Goal: Transaction & Acquisition: Purchase product/service

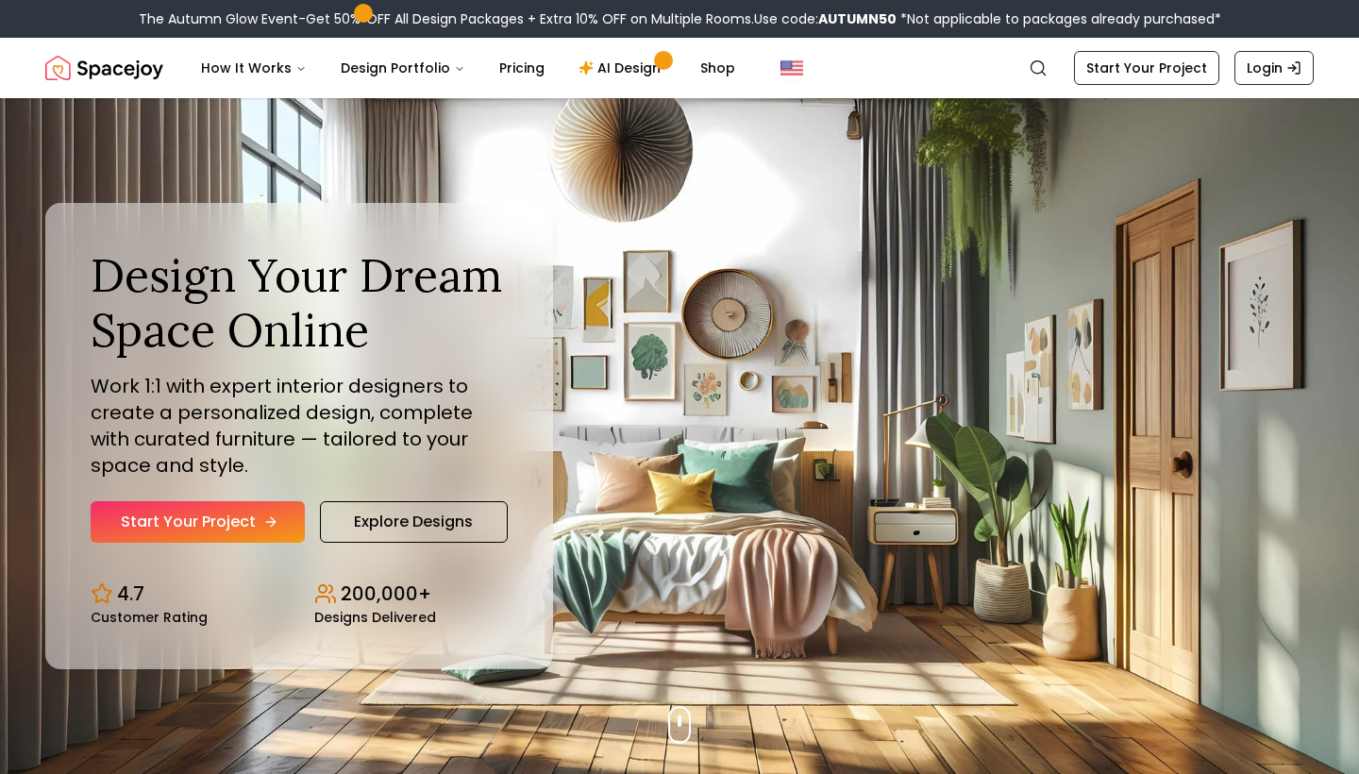
click at [271, 519] on icon "Hero section" at bounding box center [270, 521] width 15 height 15
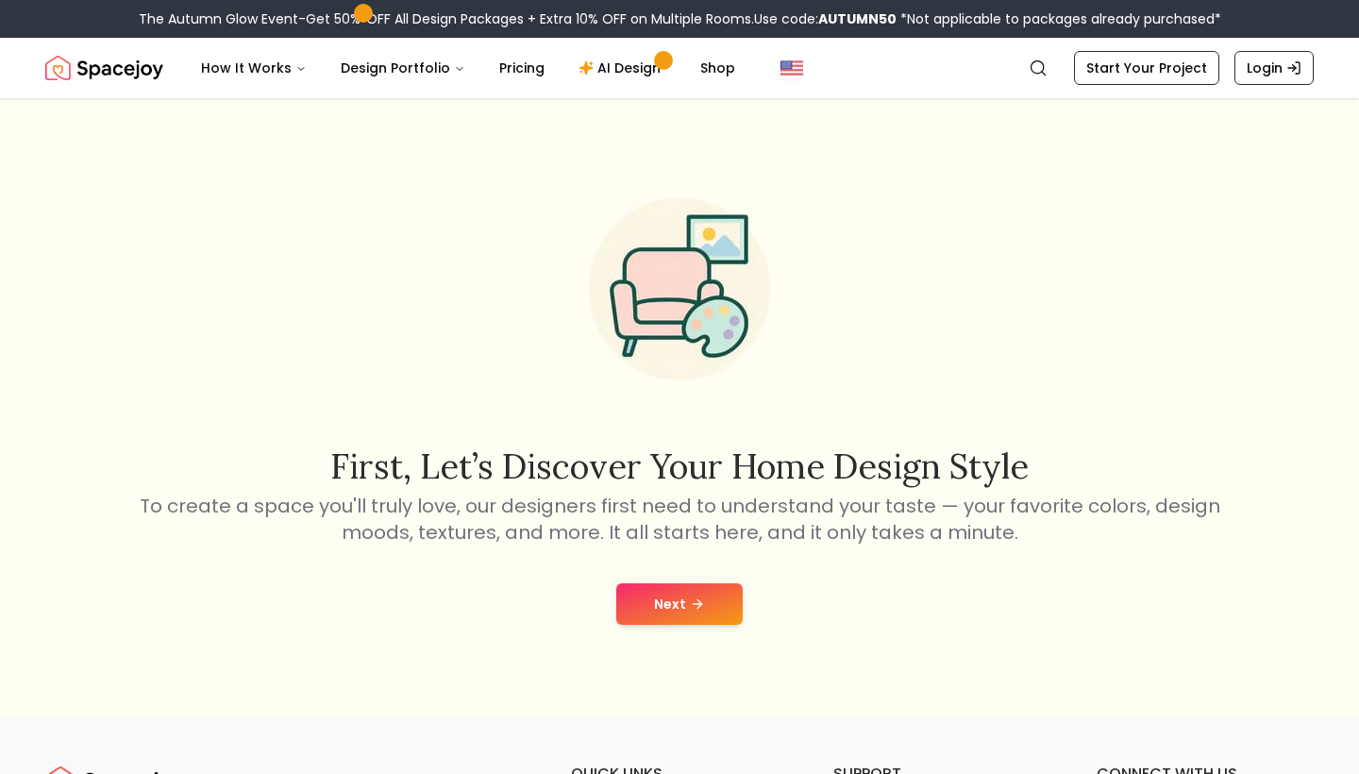
click at [689, 618] on button "Next" at bounding box center [679, 604] width 126 height 42
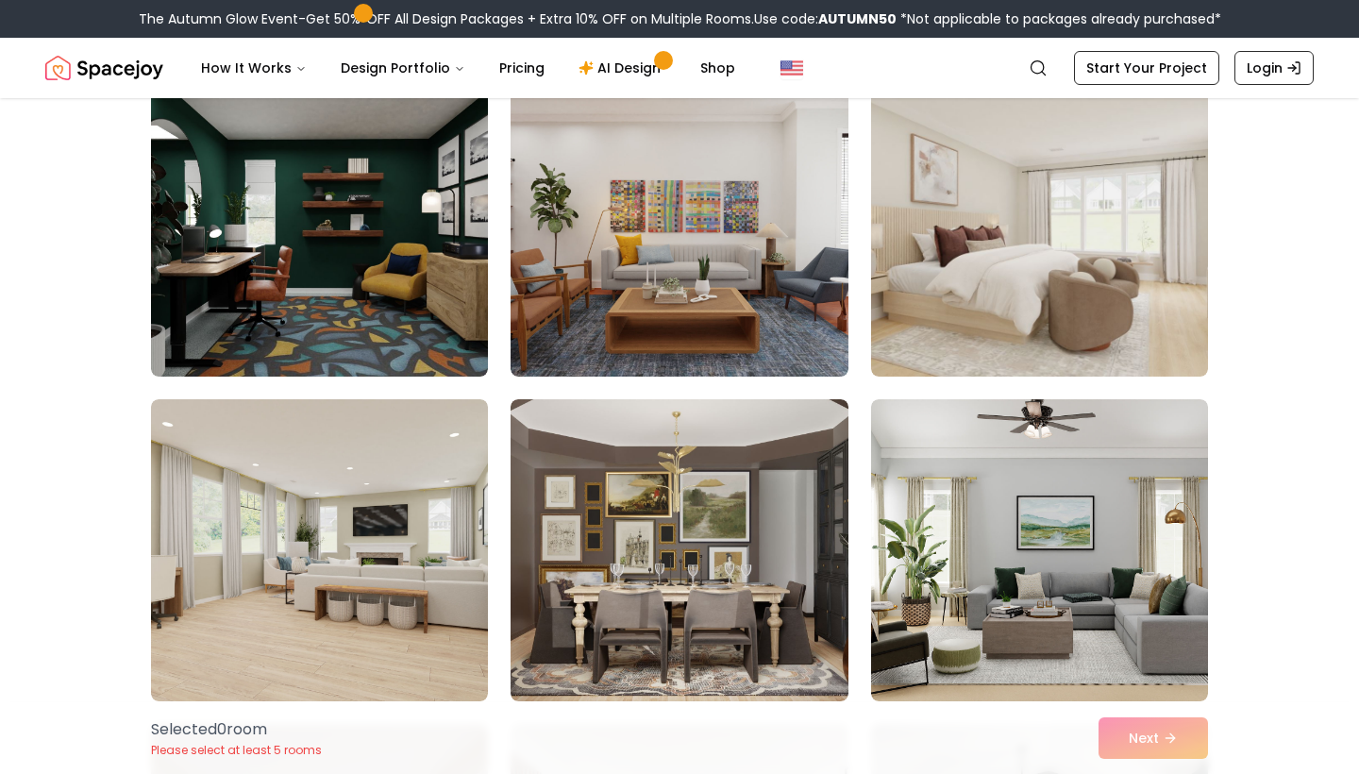
scroll to position [4406, 0]
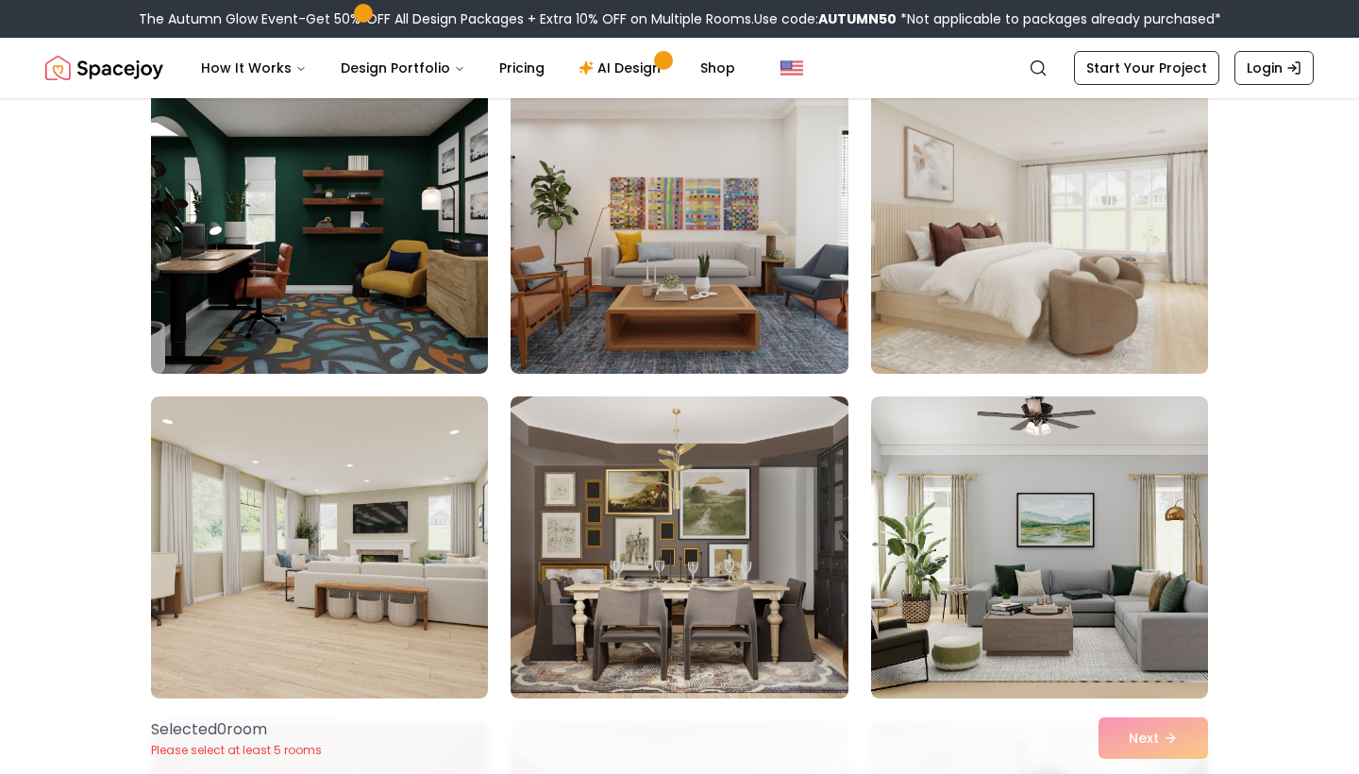
click at [1037, 262] on img at bounding box center [1040, 222] width 354 height 317
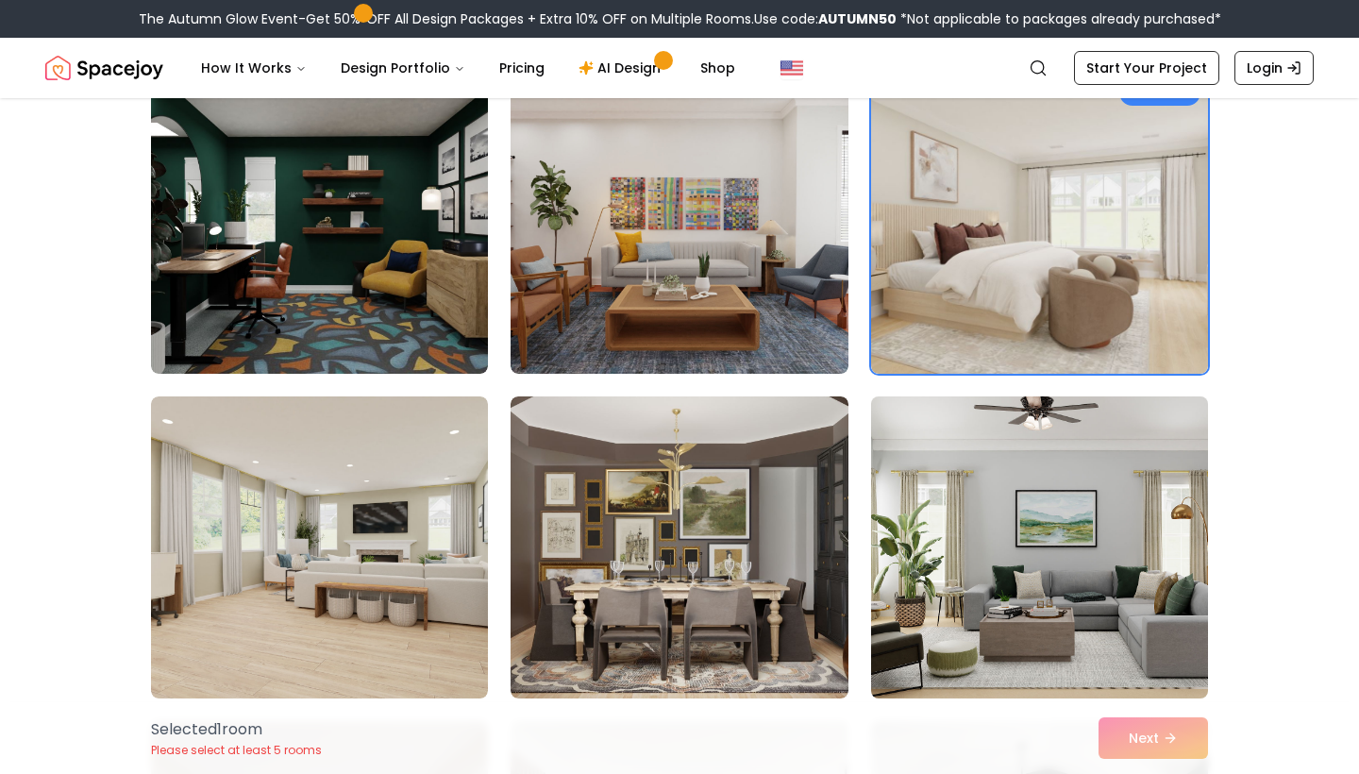
click at [1110, 503] on img at bounding box center [1040, 547] width 354 height 317
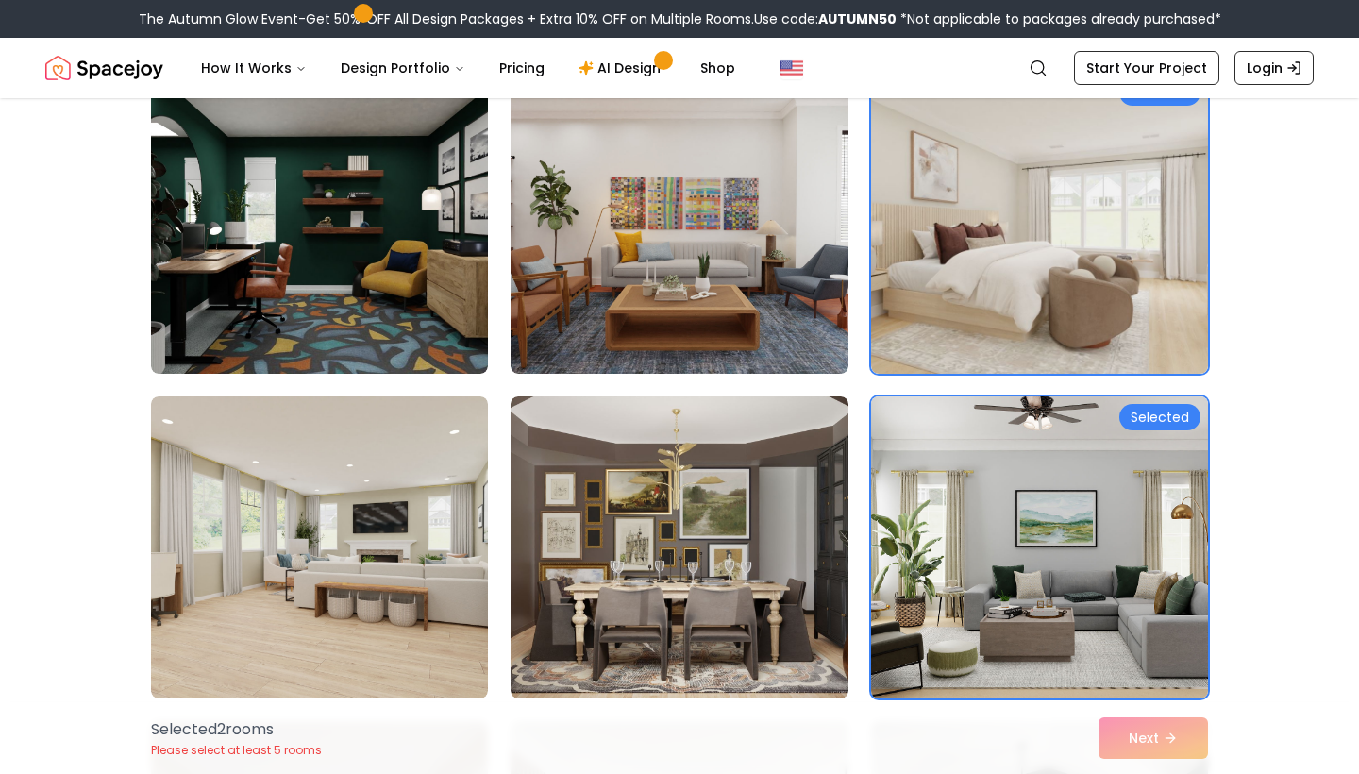
click at [1169, 414] on div "Selected" at bounding box center [1160, 417] width 81 height 26
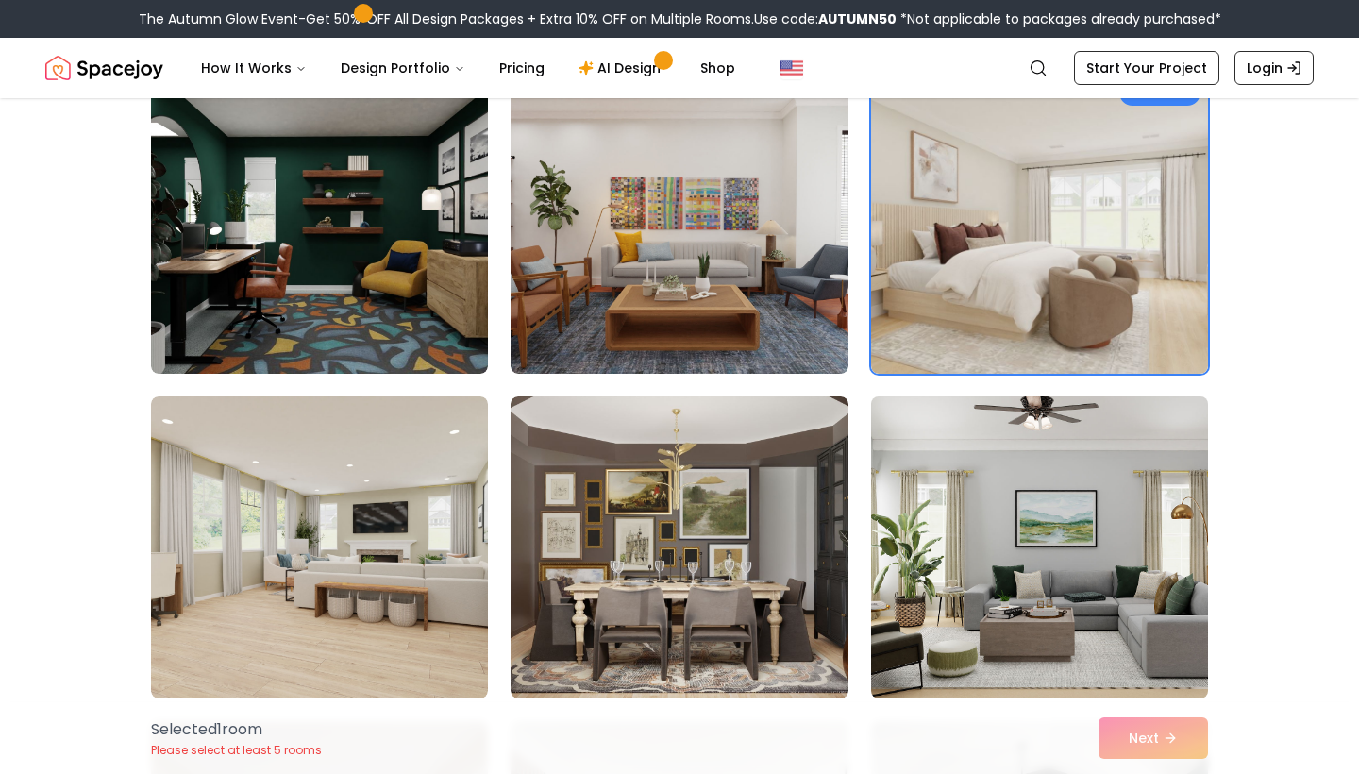
click at [1131, 467] on img at bounding box center [1040, 547] width 354 height 317
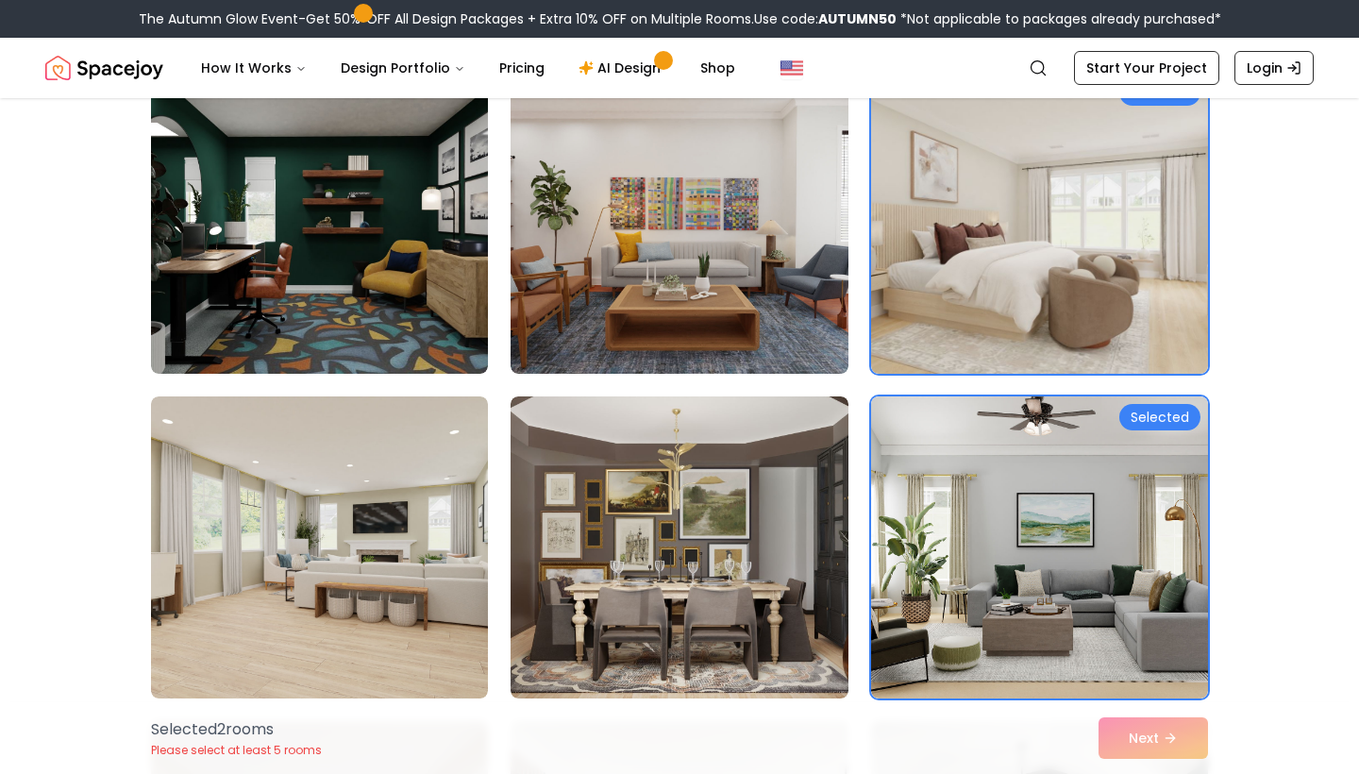
click at [1153, 748] on div "Selected 2 room s Please select at least 5 rooms Next" at bounding box center [679, 738] width 1087 height 72
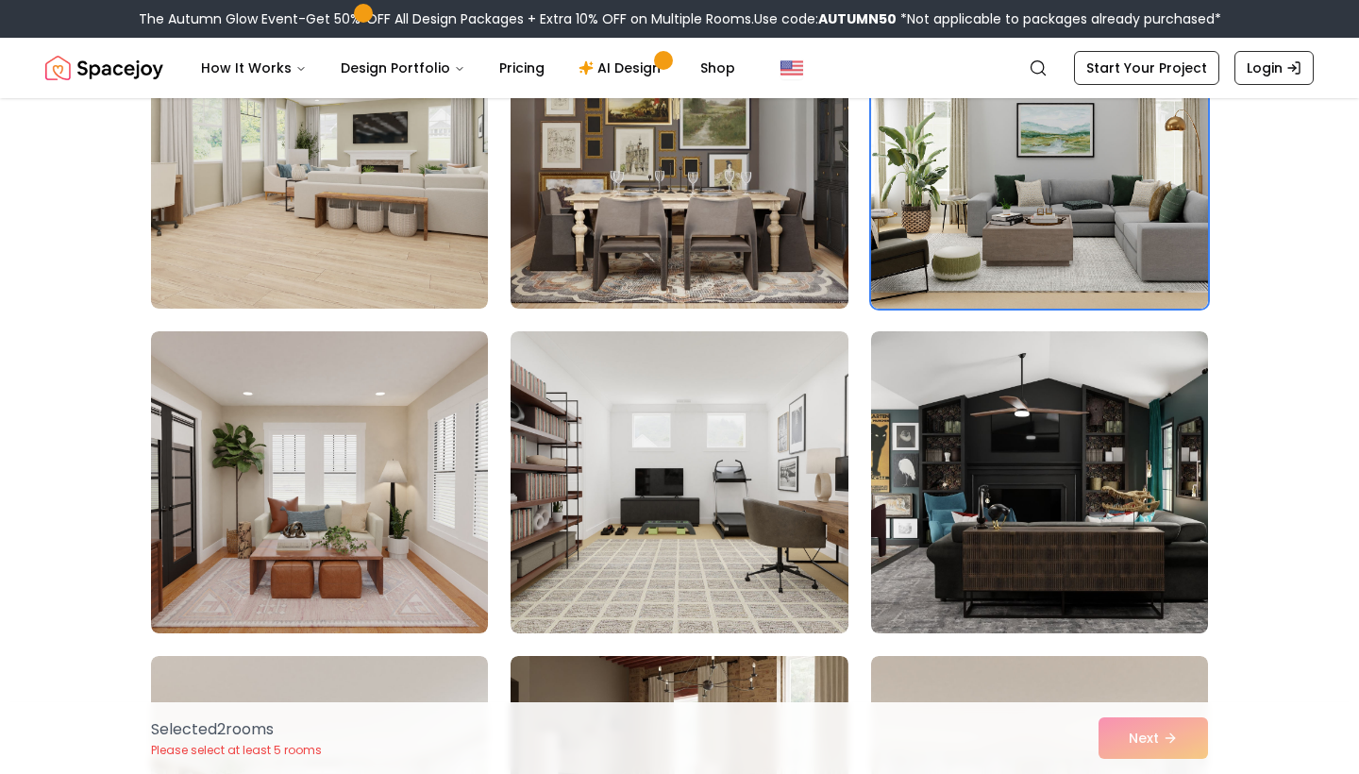
scroll to position [4809, 0]
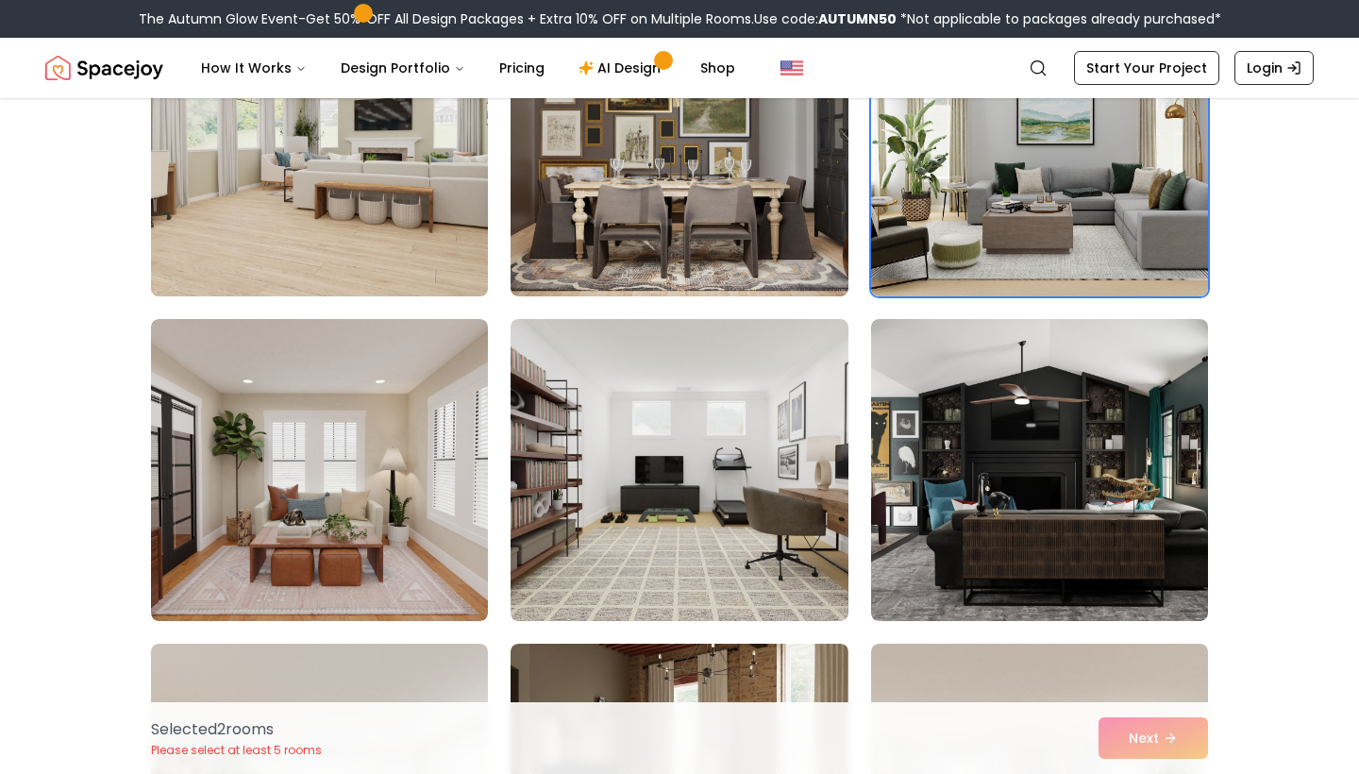
click at [366, 240] on img at bounding box center [320, 145] width 354 height 317
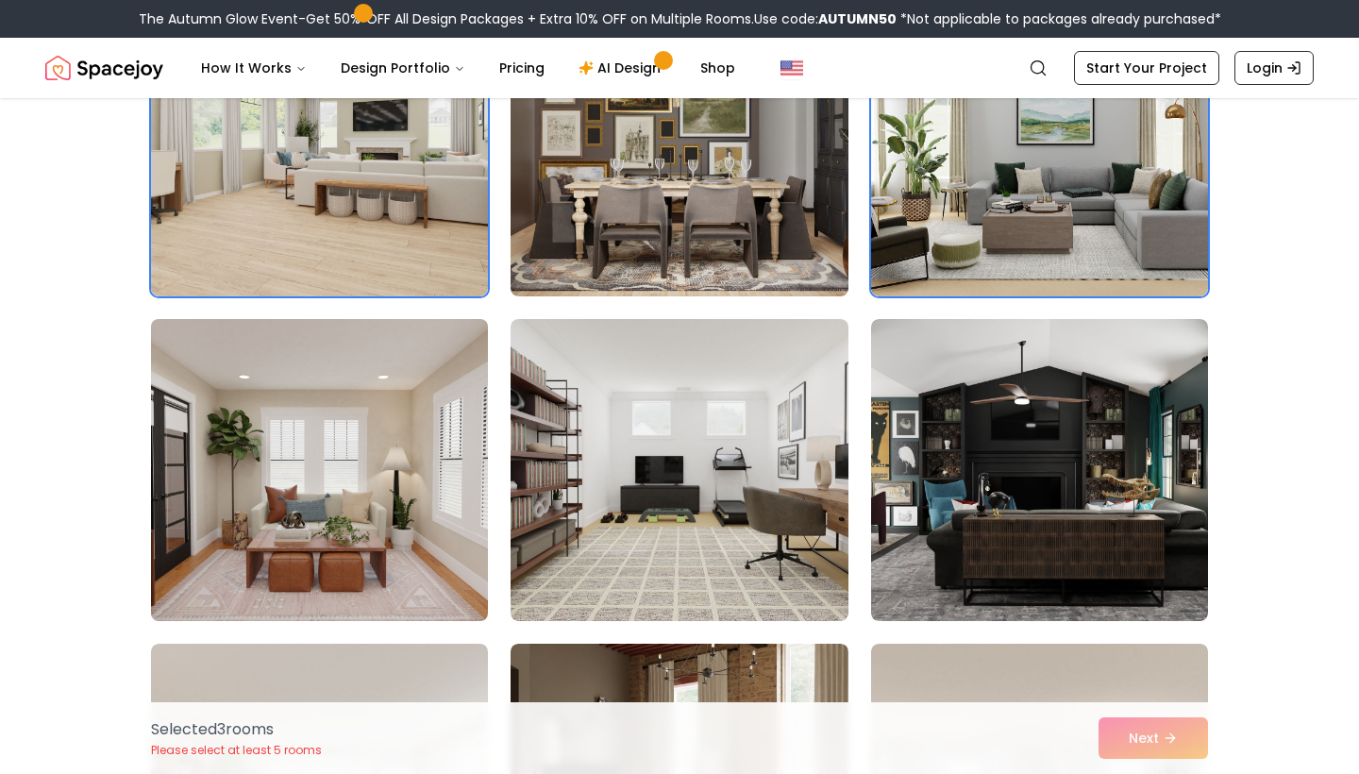
click at [391, 492] on img at bounding box center [320, 470] width 354 height 317
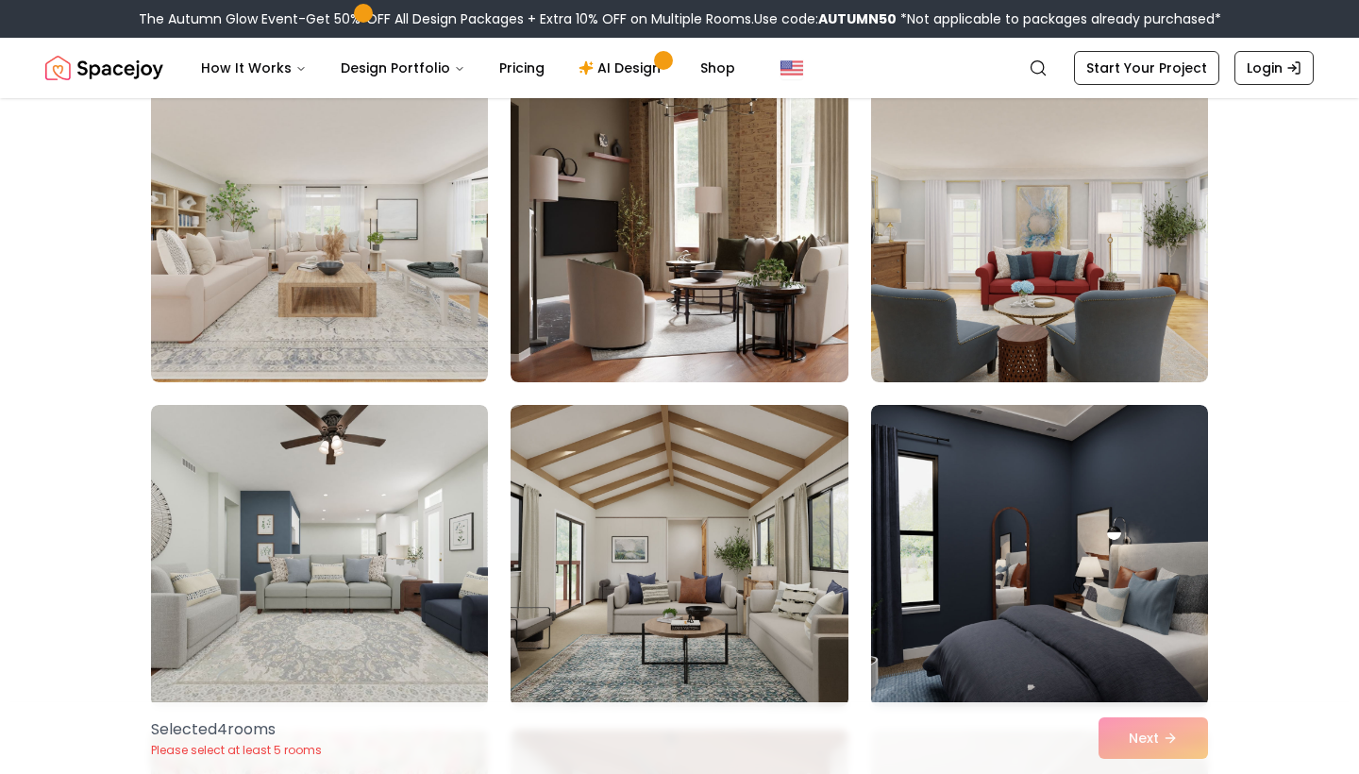
scroll to position [5377, 0]
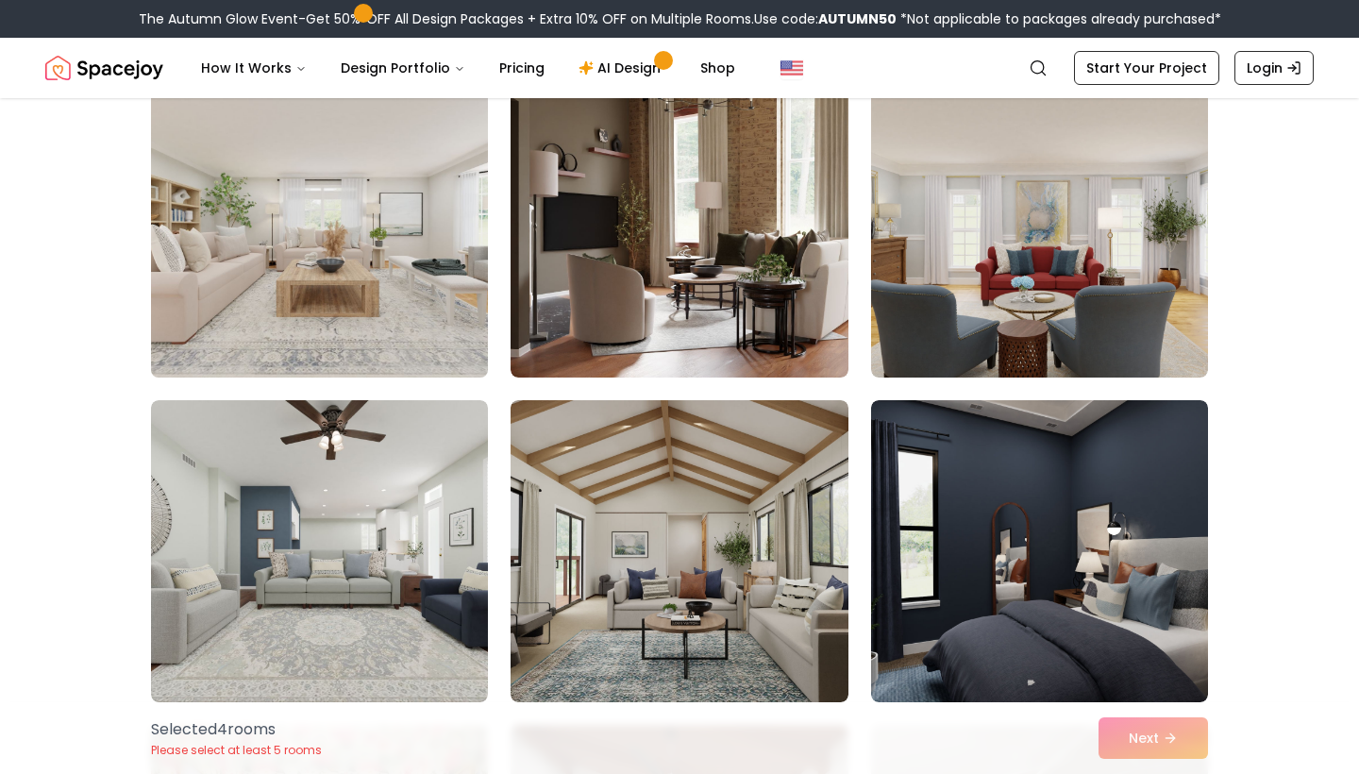
click at [379, 298] on img at bounding box center [320, 226] width 354 height 317
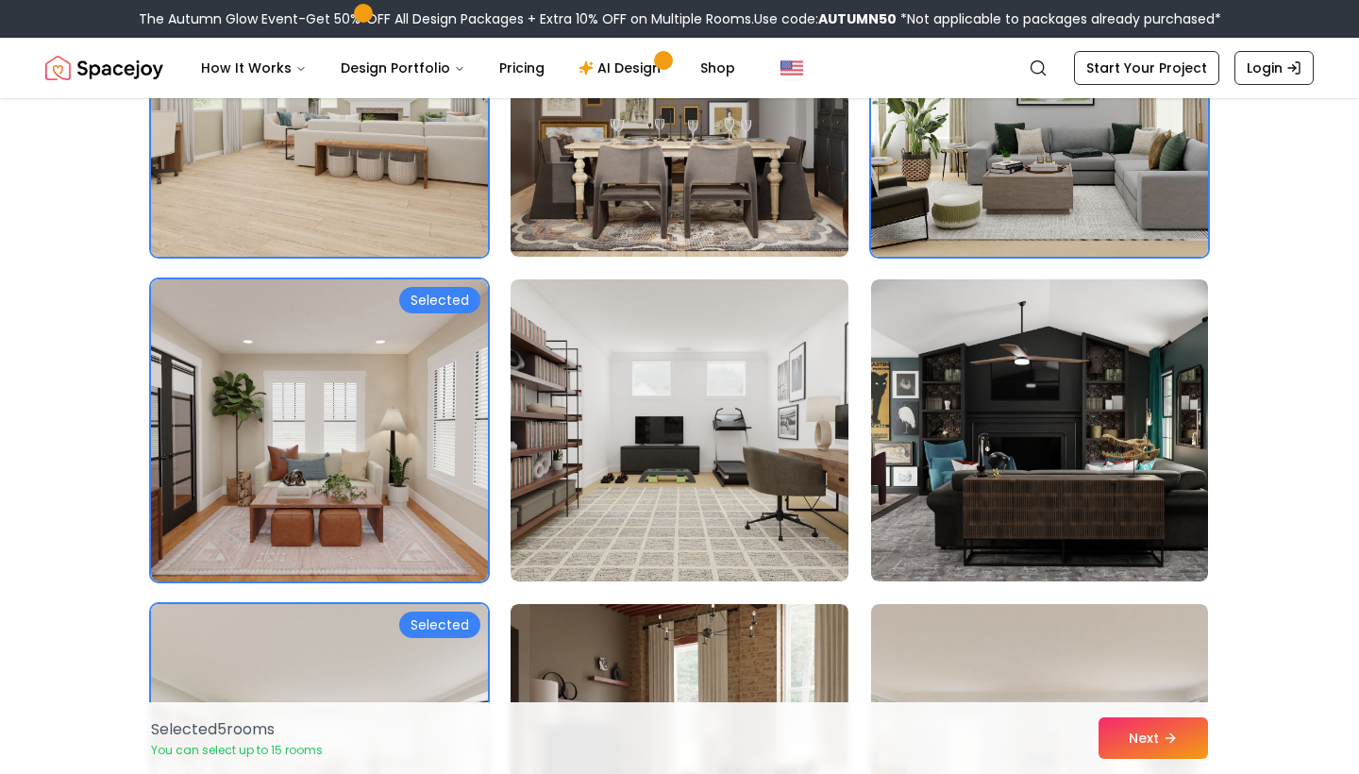
scroll to position [4847, 0]
click at [1164, 750] on button "Next" at bounding box center [1154, 738] width 110 height 42
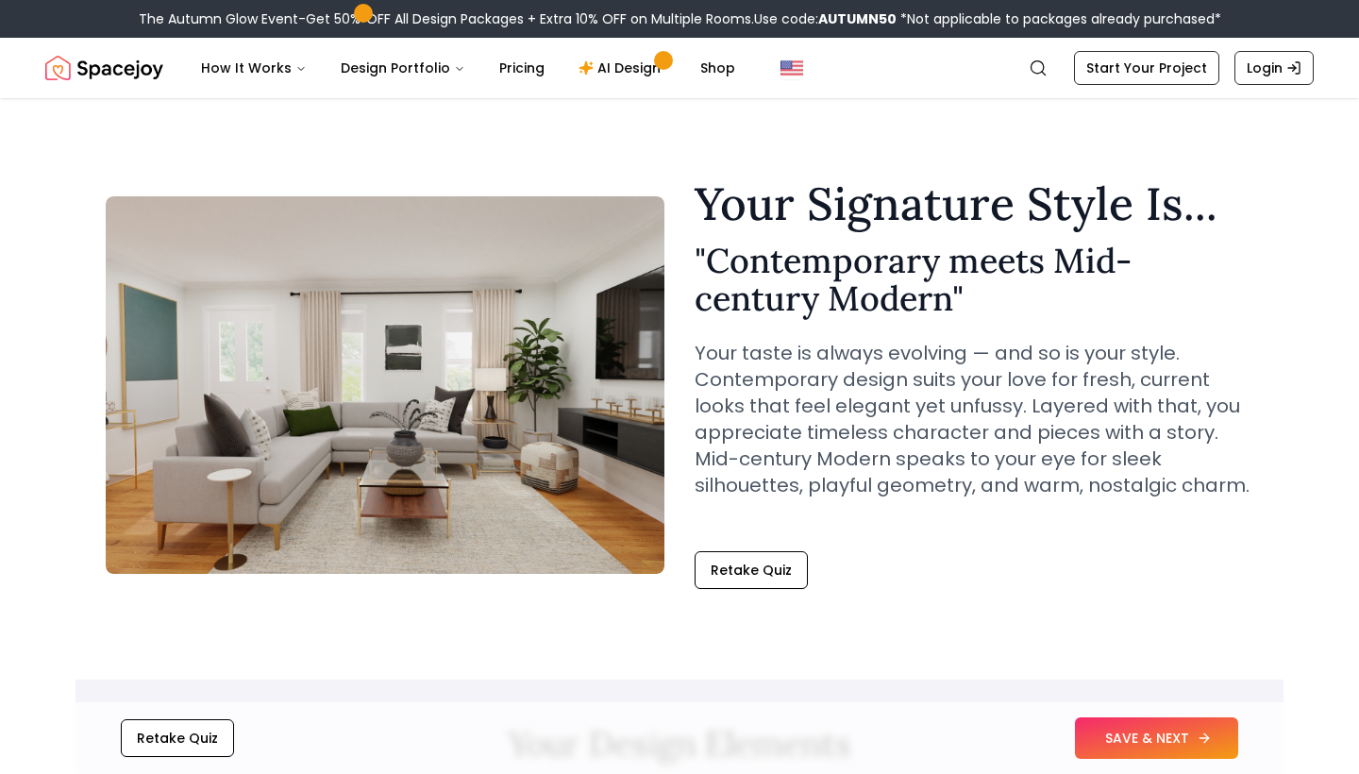
click at [1157, 749] on button "SAVE & NEXT" at bounding box center [1156, 738] width 163 height 42
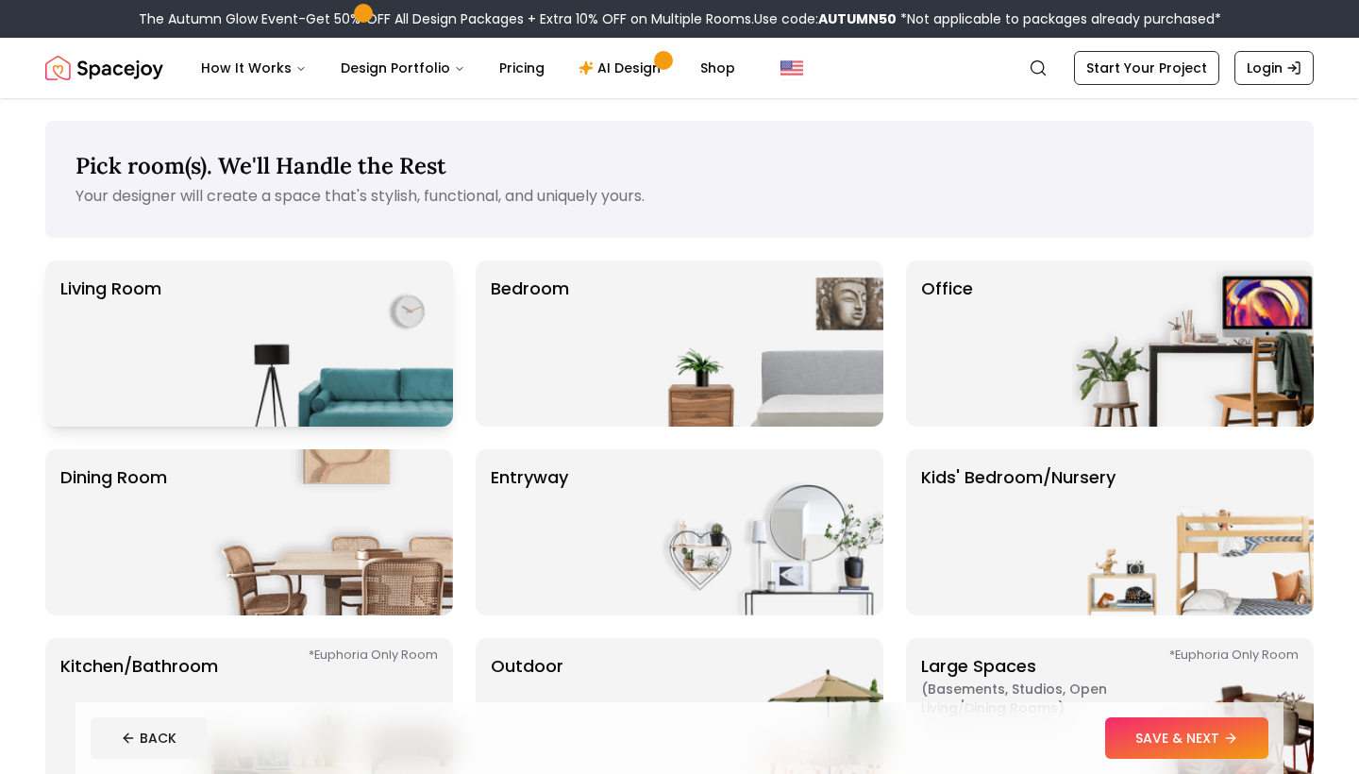
click at [350, 312] on img at bounding box center [332, 344] width 242 height 166
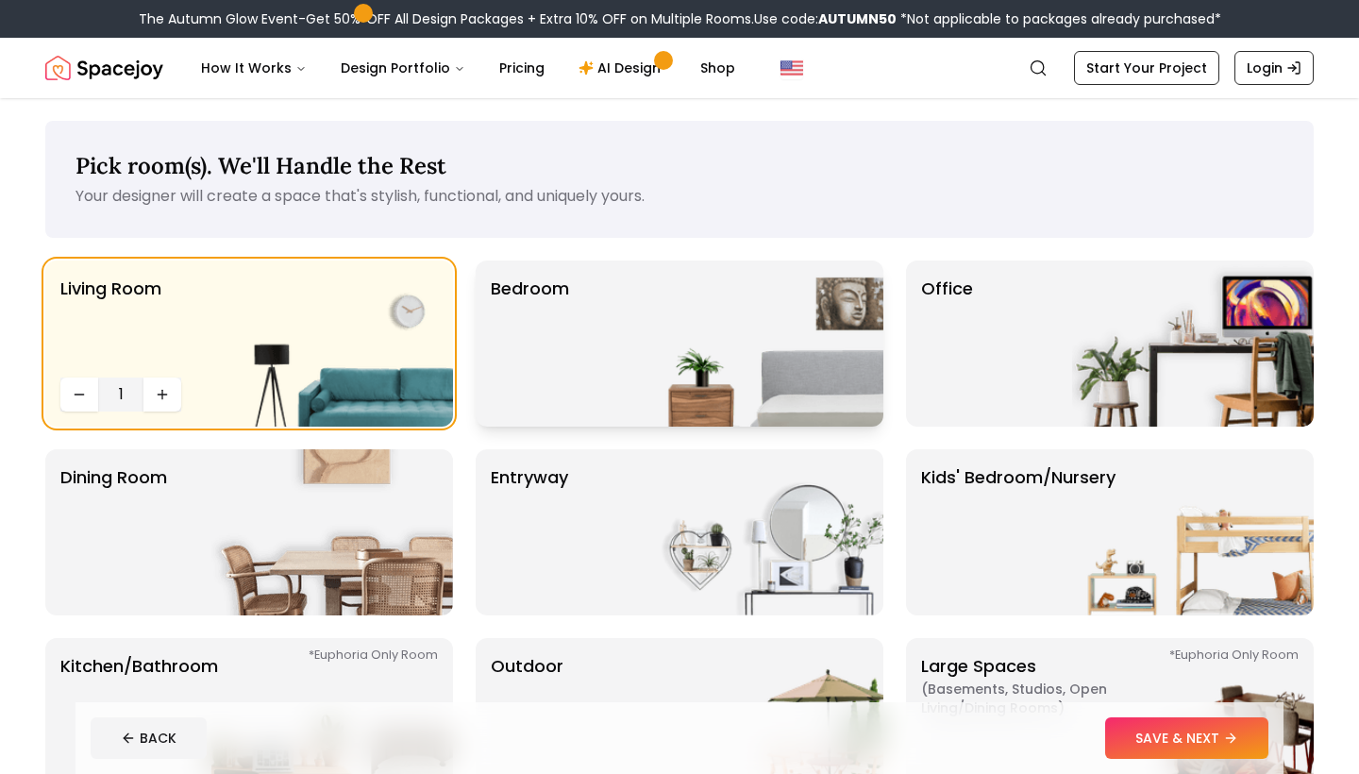
click at [623, 386] on div "Bedroom" at bounding box center [680, 344] width 408 height 166
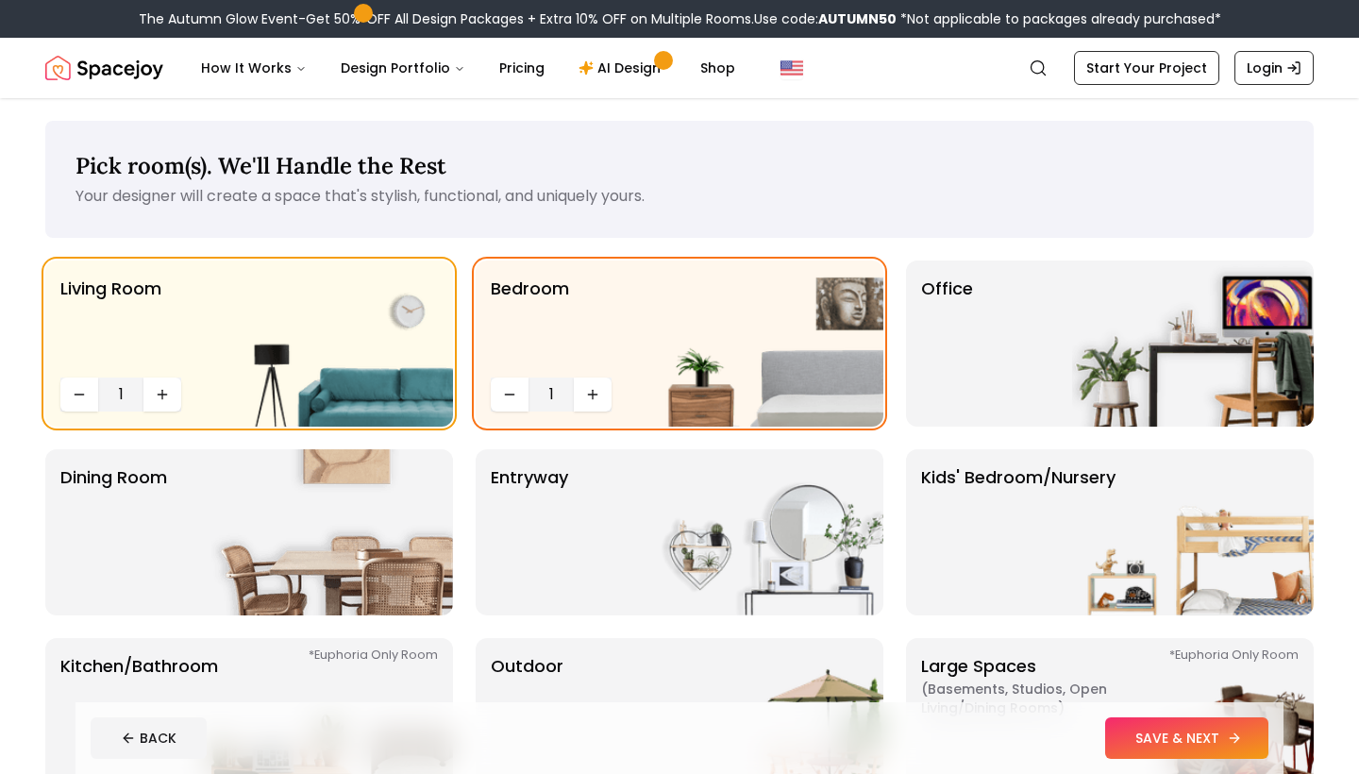
click at [1165, 754] on button "SAVE & NEXT" at bounding box center [1186, 738] width 163 height 42
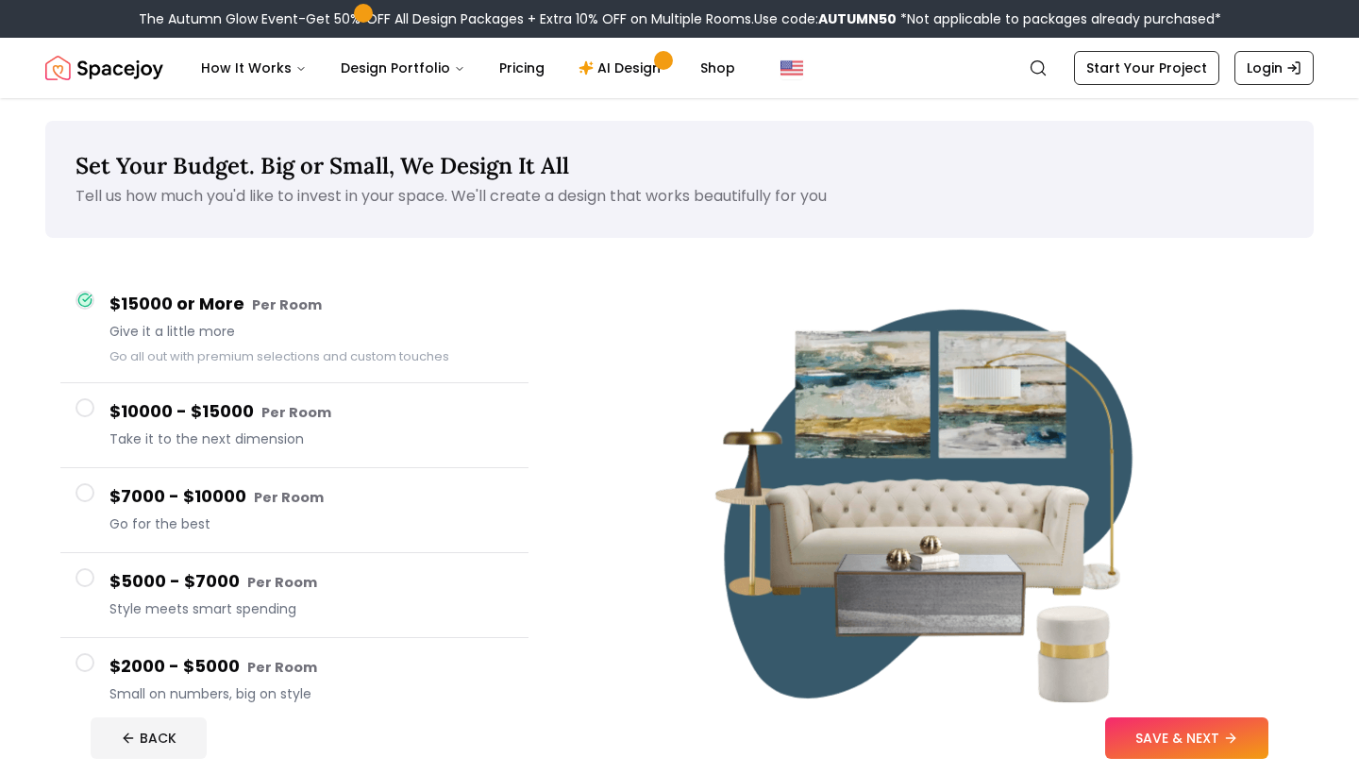
drag, startPoint x: 463, startPoint y: 646, endPoint x: 461, endPoint y: 763, distance: 117.1
click at [461, 763] on div "Set Your Budget. Big or Small, We Design It All Tell us how much you'd like to …" at bounding box center [679, 476] width 1359 height 756
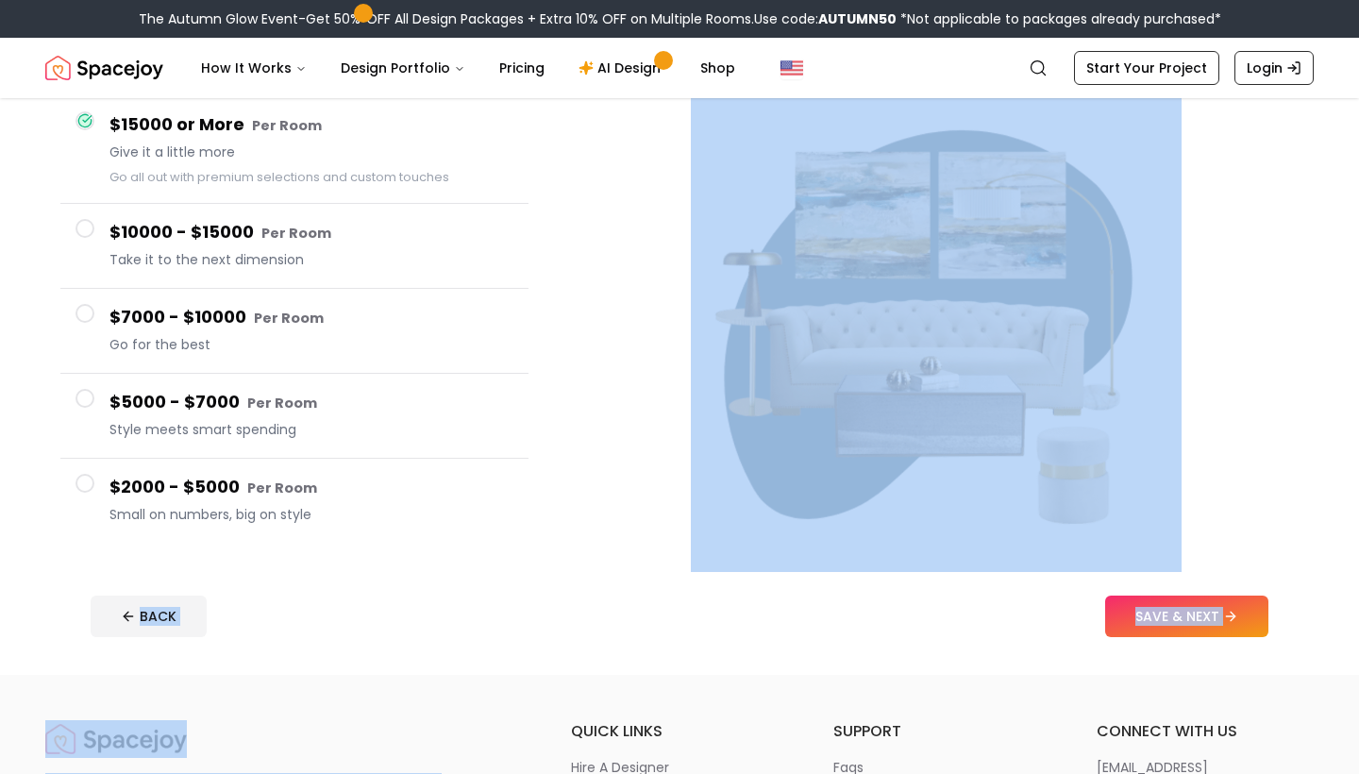
drag, startPoint x: 571, startPoint y: 295, endPoint x: 496, endPoint y: 769, distance: 480.8
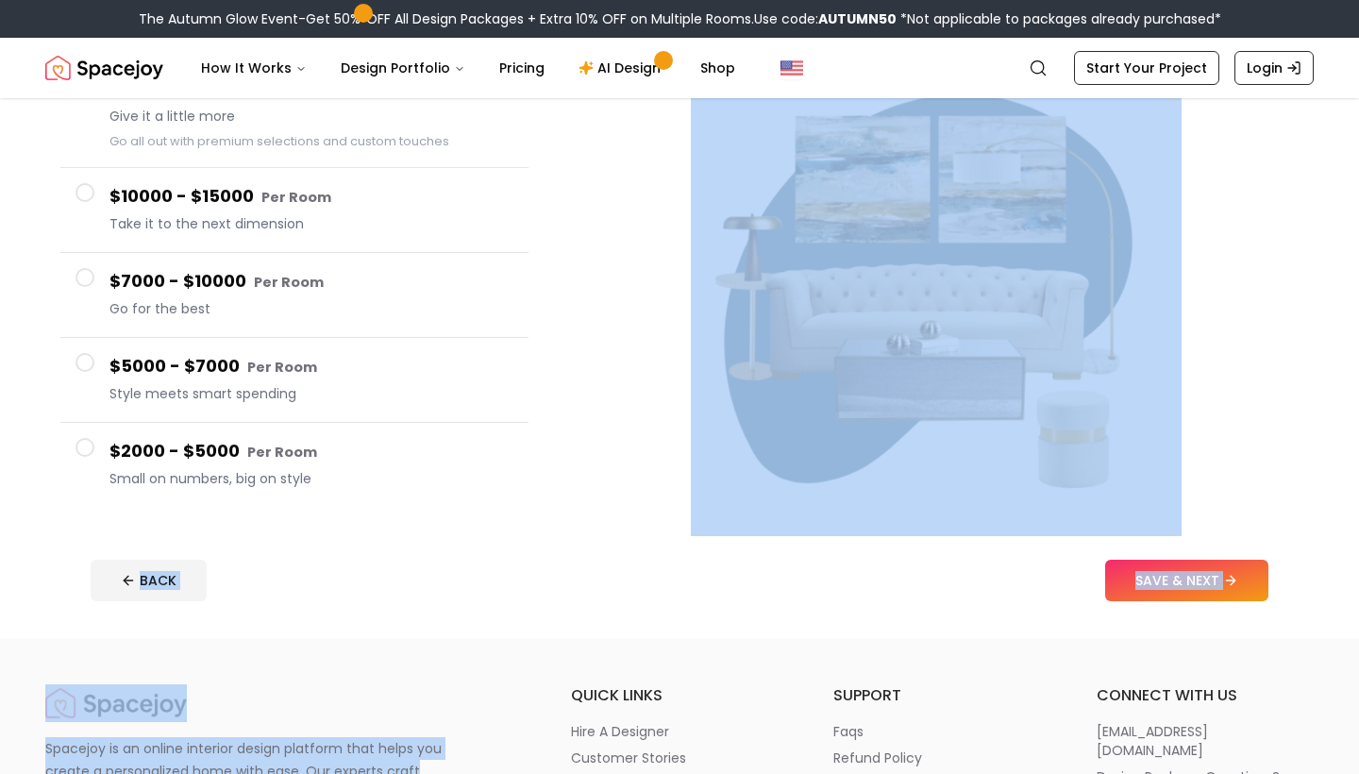
click at [186, 499] on button "$2000 - $5000 Per Room Small on numbers, big on style" at bounding box center [294, 465] width 468 height 84
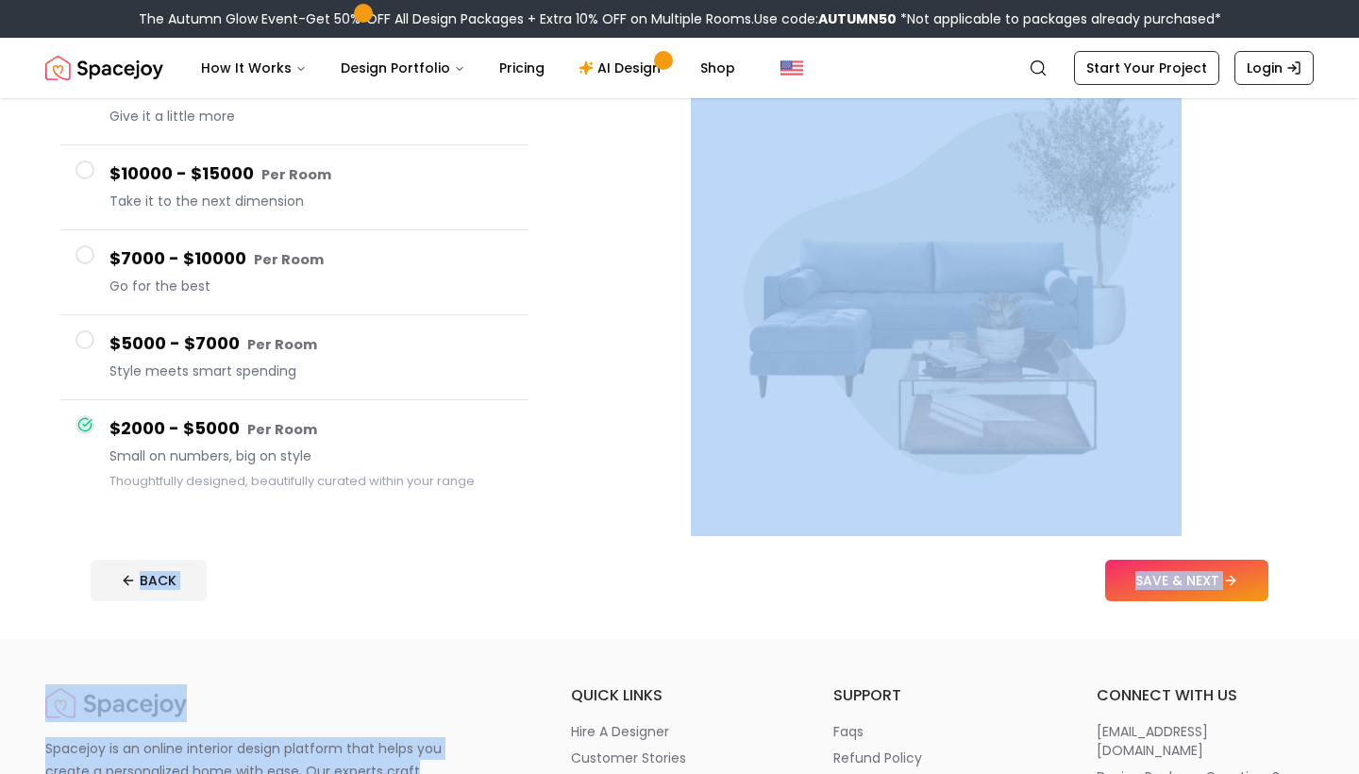
click at [583, 520] on div at bounding box center [936, 283] width 755 height 477
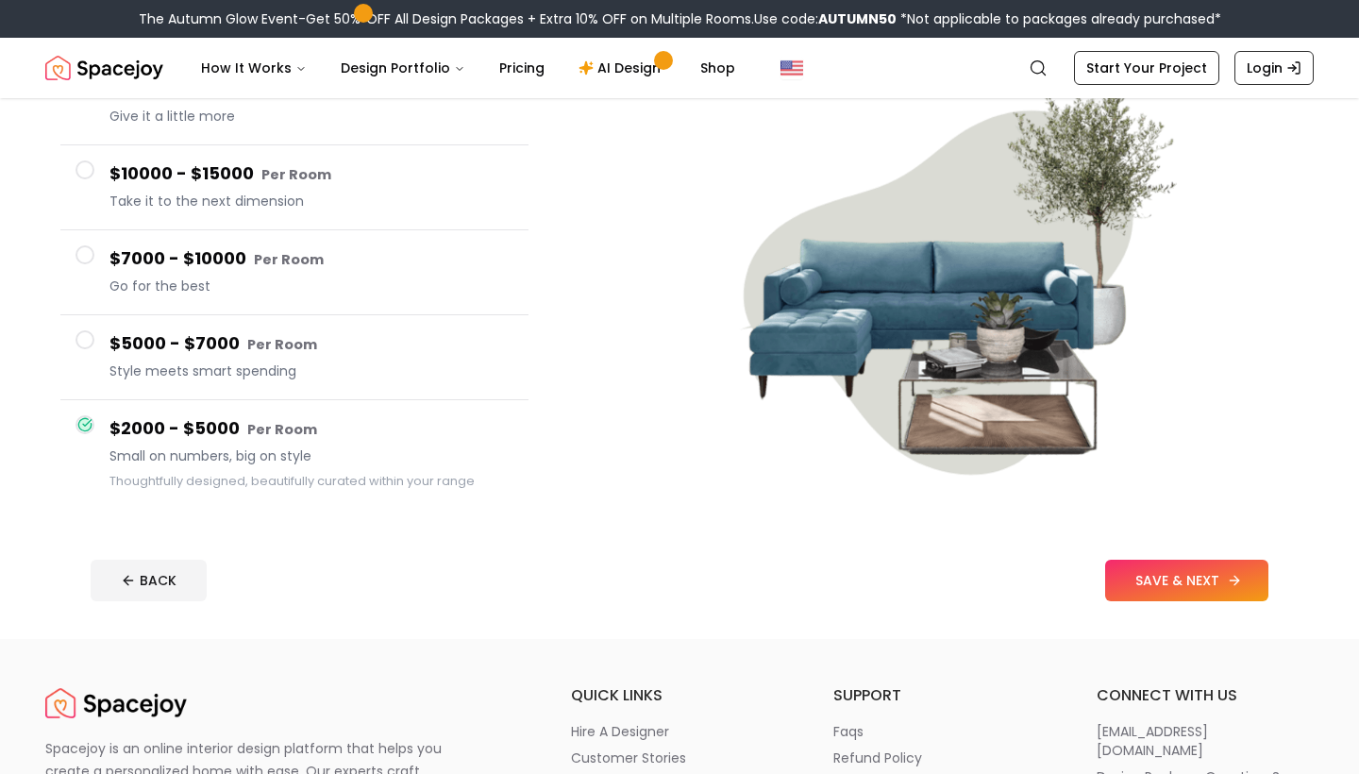
click at [1200, 581] on button "SAVE & NEXT" at bounding box center [1186, 581] width 163 height 42
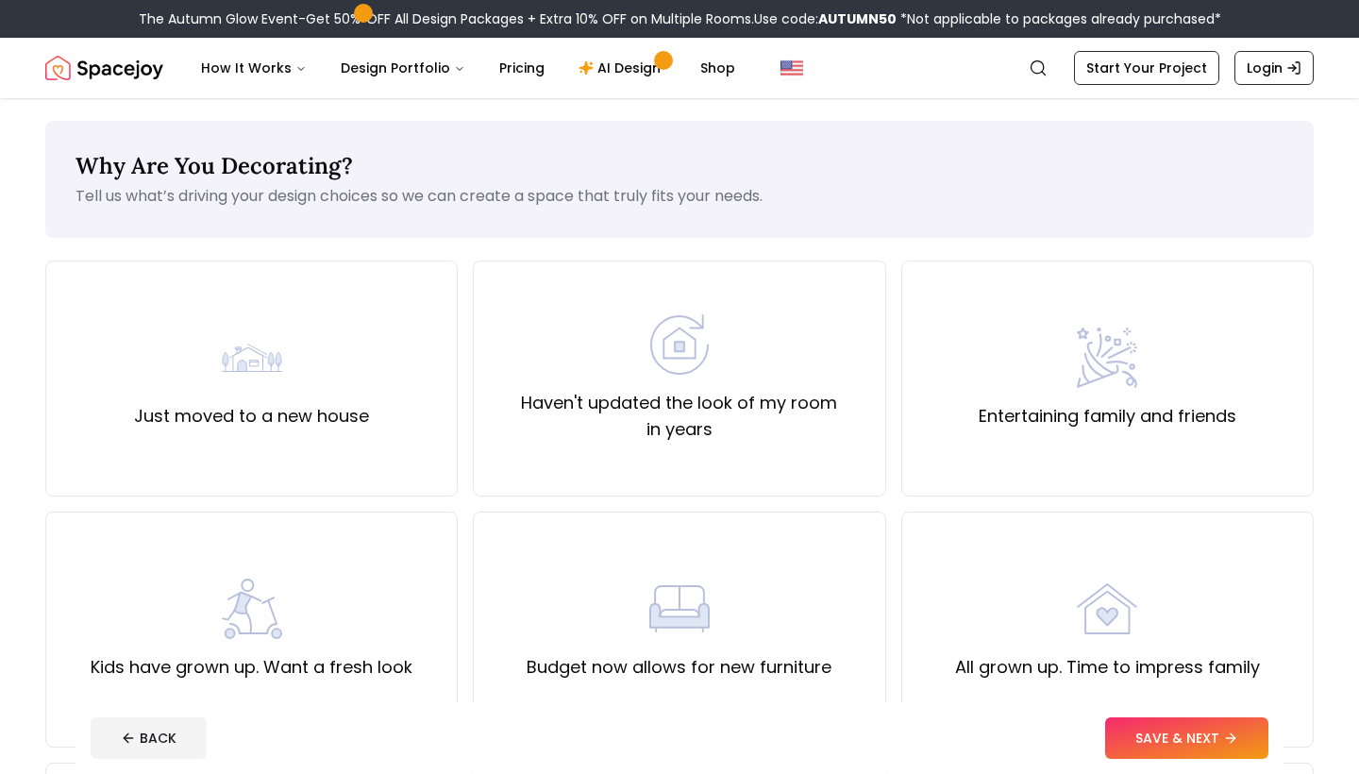
click at [1328, 349] on div "Why Are You Decorating? Tell us what’s driving your design choices so we can cr…" at bounding box center [679, 732] width 1359 height 1269
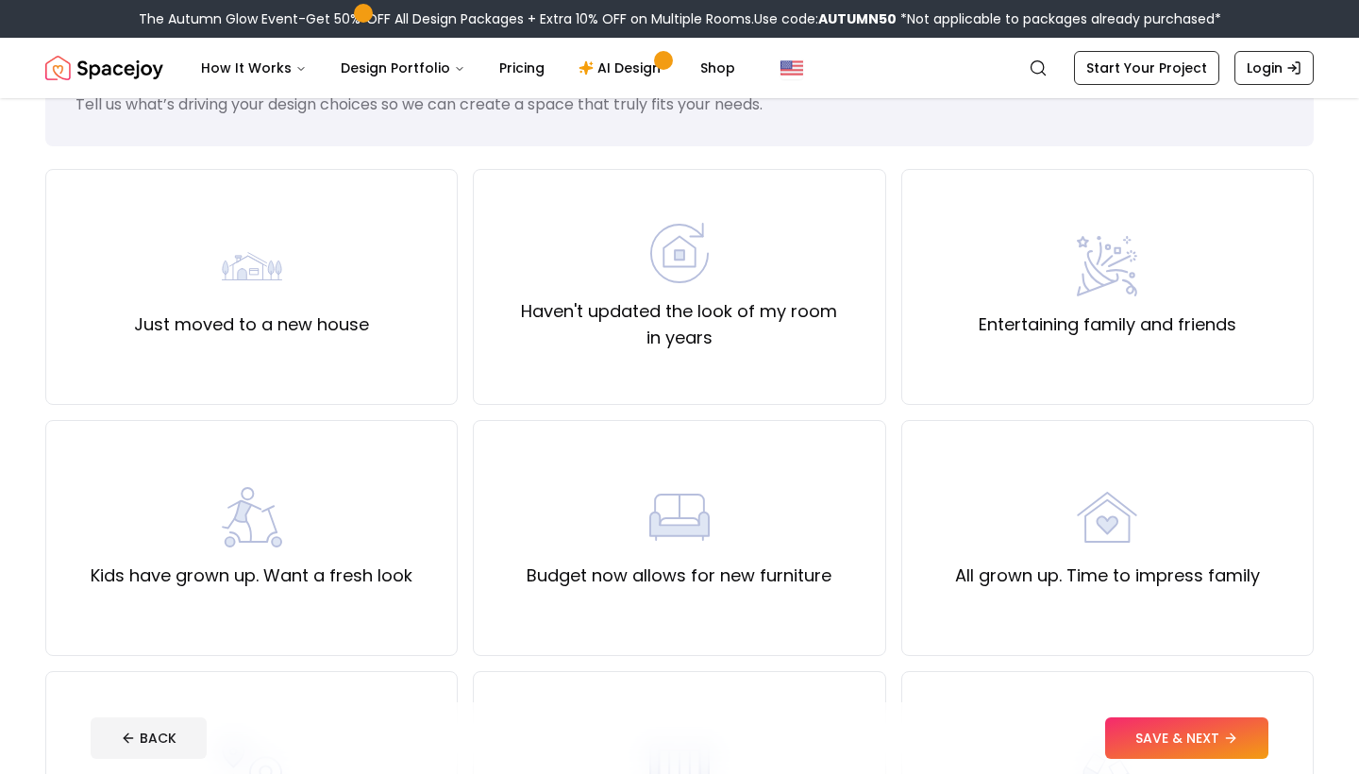
scroll to position [84, 0]
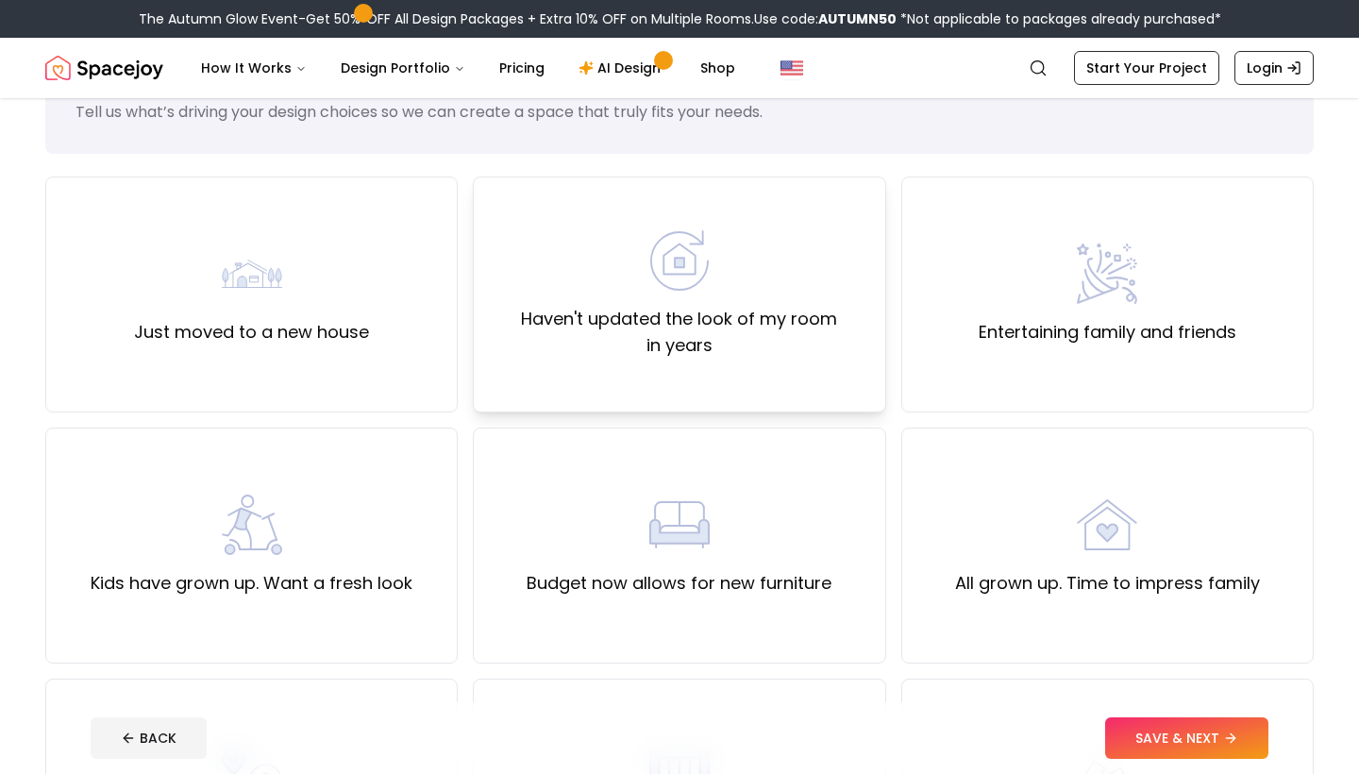
click at [799, 340] on label "Haven't updated the look of my room in years" at bounding box center [679, 332] width 380 height 53
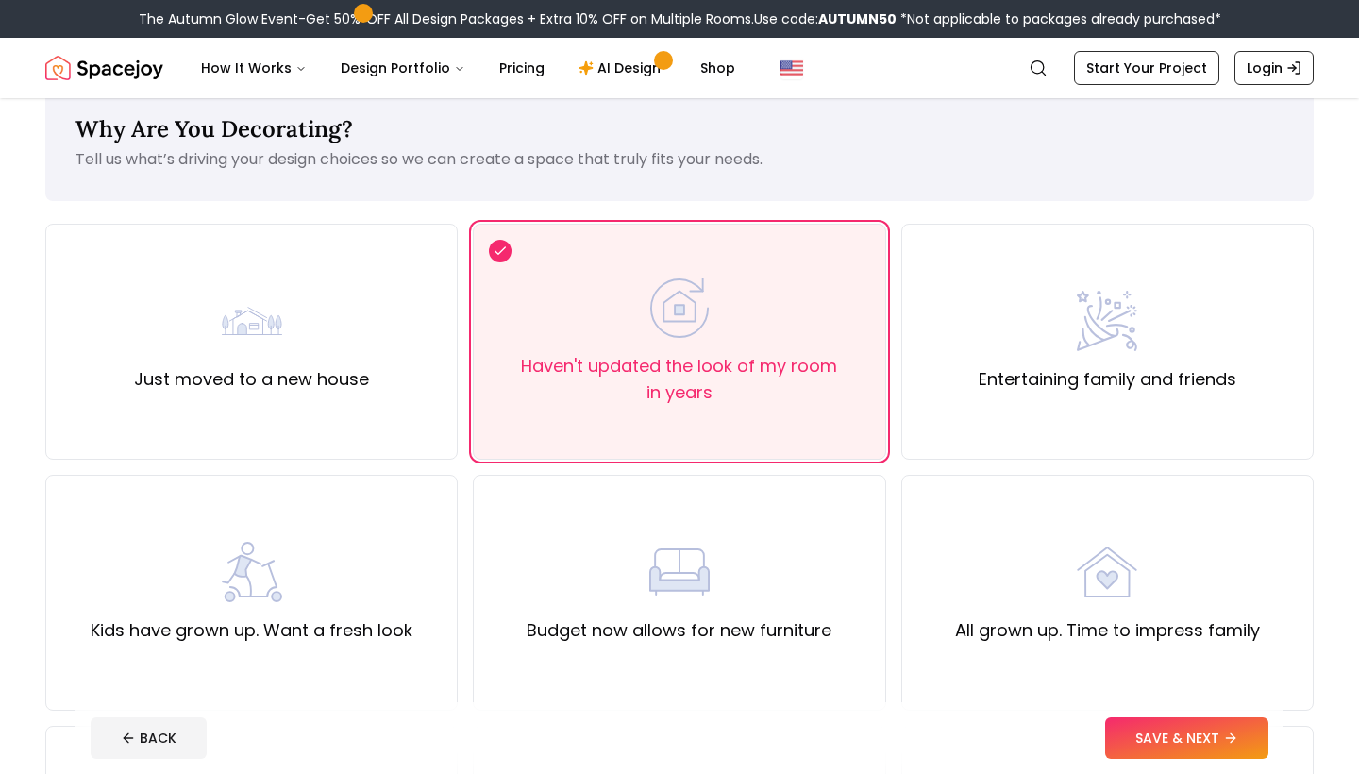
scroll to position [36, 0]
click at [1130, 607] on div "All grown up. Time to impress family" at bounding box center [1107, 594] width 305 height 102
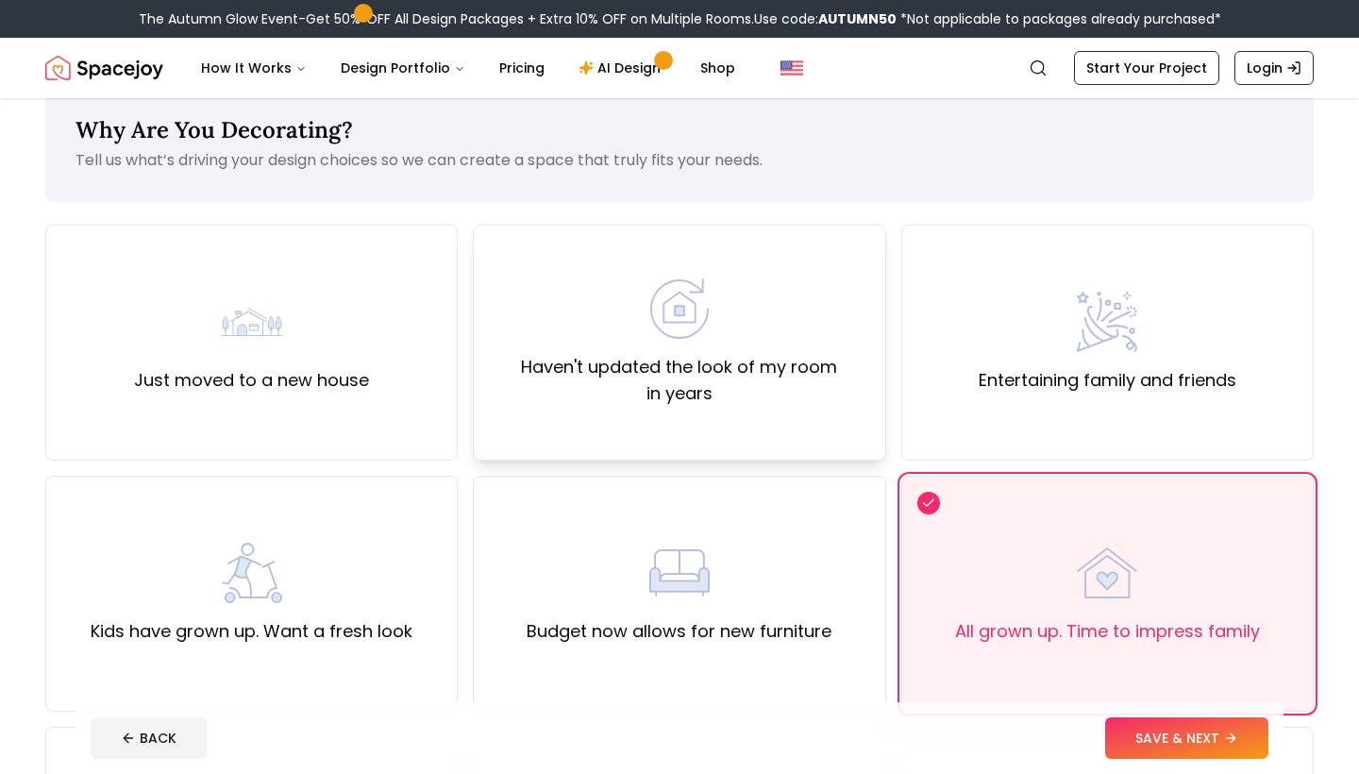
click at [745, 311] on div "Haven't updated the look of my room in years" at bounding box center [679, 342] width 380 height 128
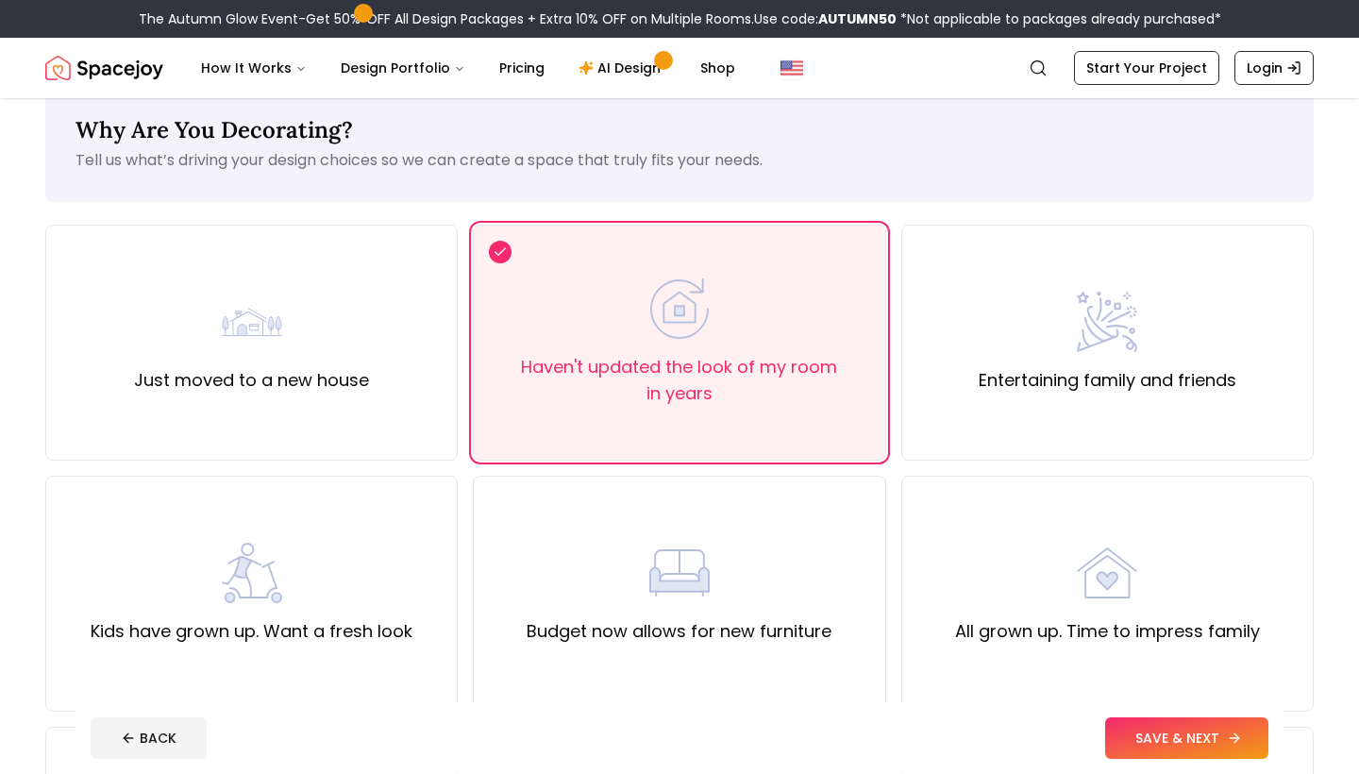
click at [1215, 737] on button "SAVE & NEXT" at bounding box center [1186, 738] width 163 height 42
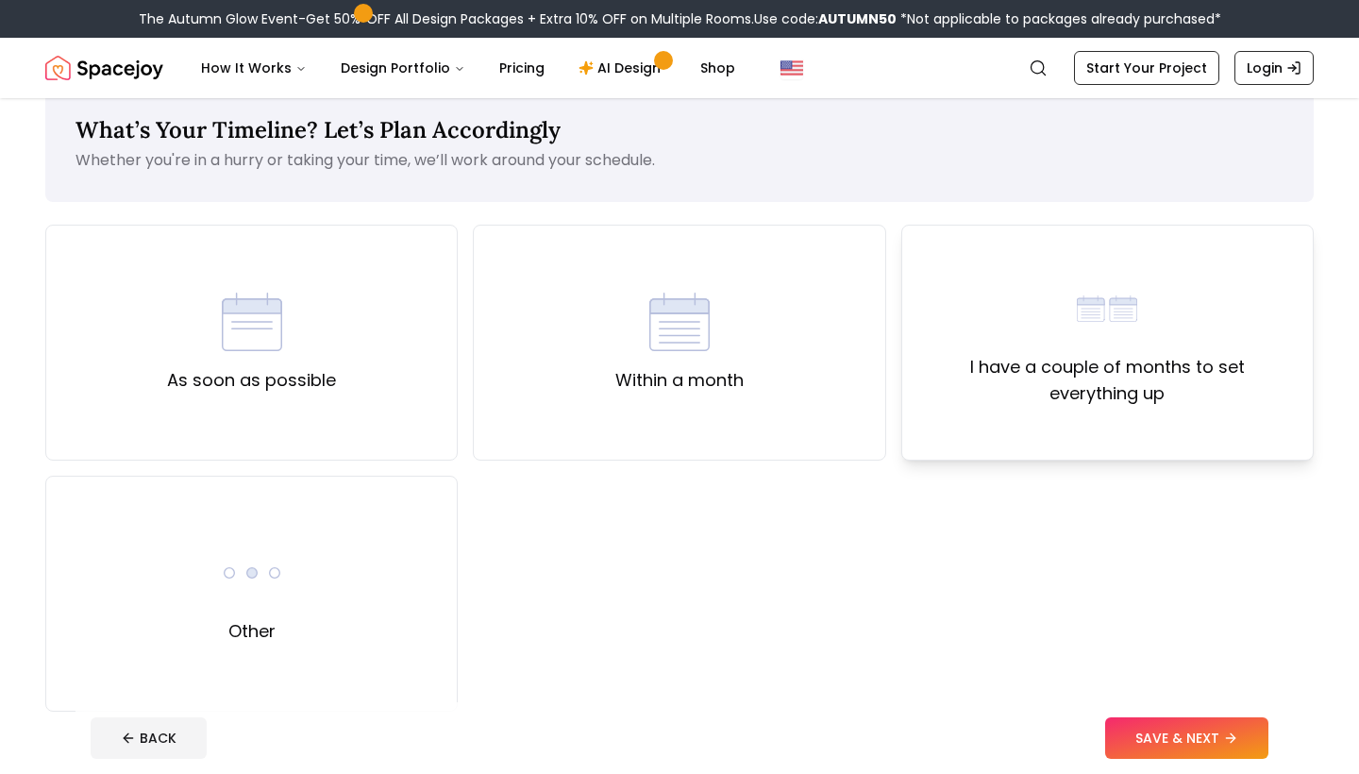
click at [1054, 390] on label "I have a couple of months to set everything up" at bounding box center [1108, 380] width 380 height 53
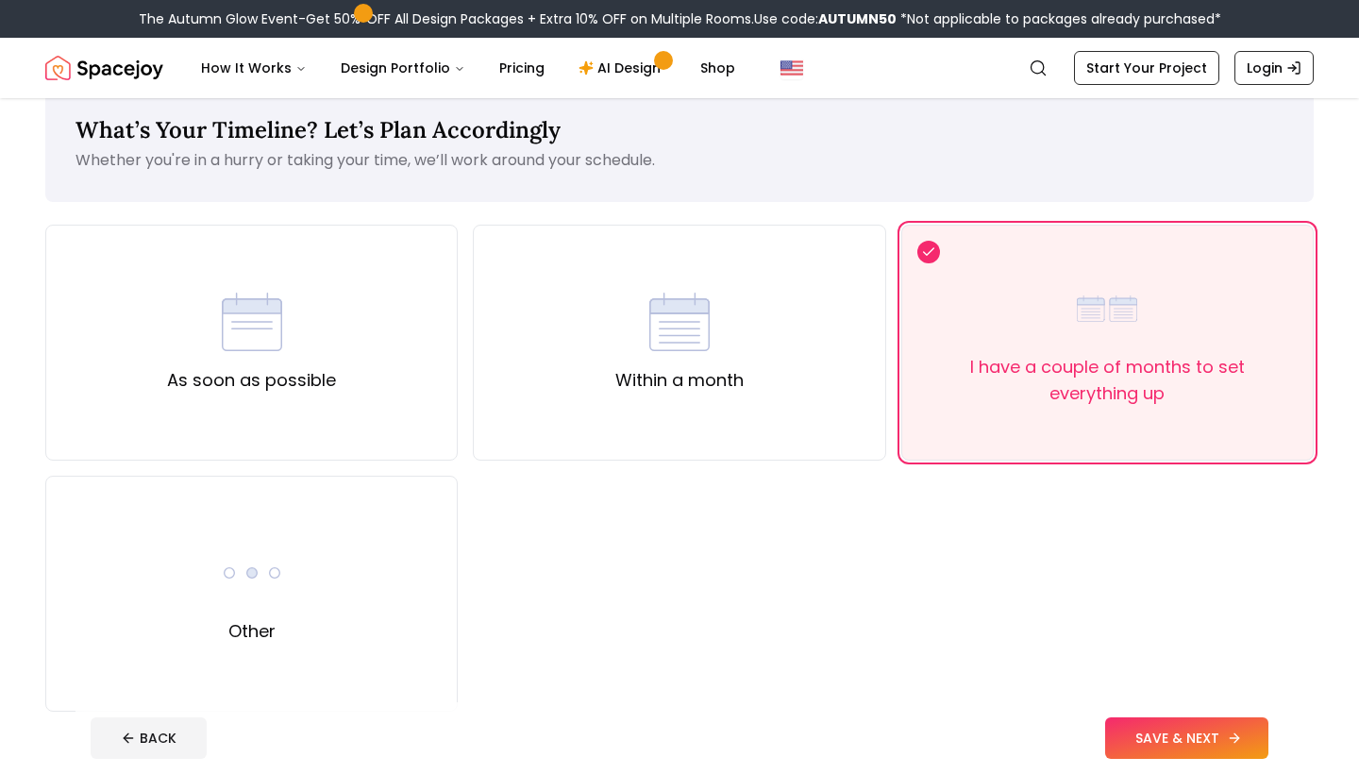
click at [1161, 735] on button "SAVE & NEXT" at bounding box center [1186, 738] width 163 height 42
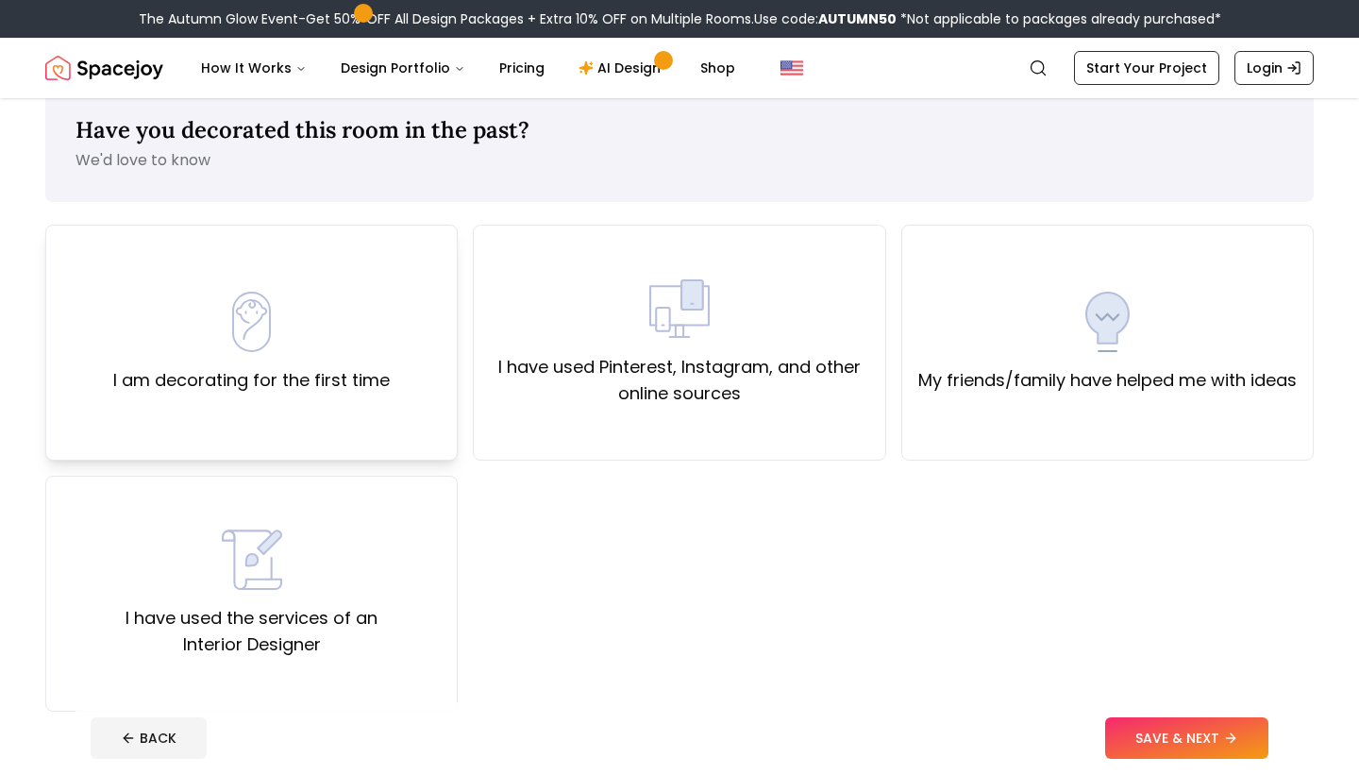
click at [348, 329] on div "I am decorating for the first time" at bounding box center [251, 343] width 277 height 102
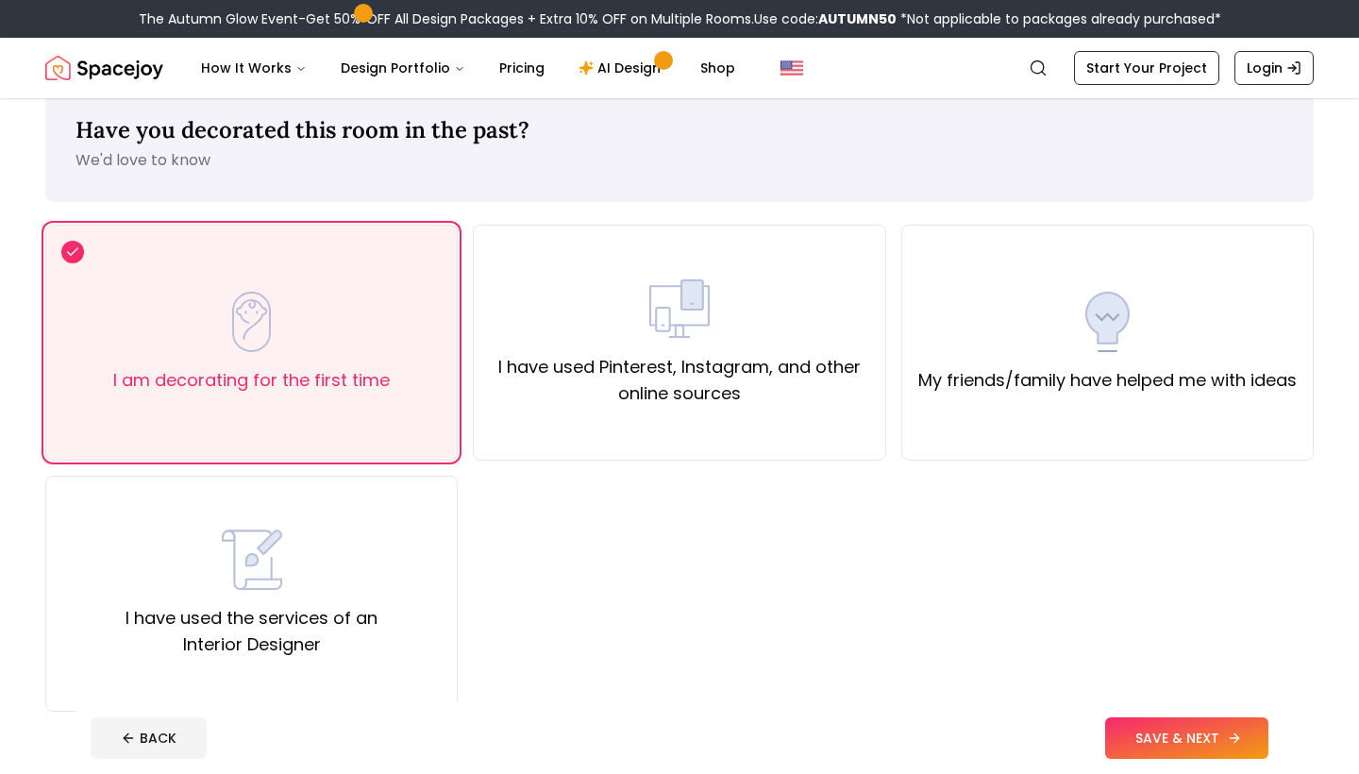
click at [1205, 753] on button "SAVE & NEXT" at bounding box center [1186, 738] width 163 height 42
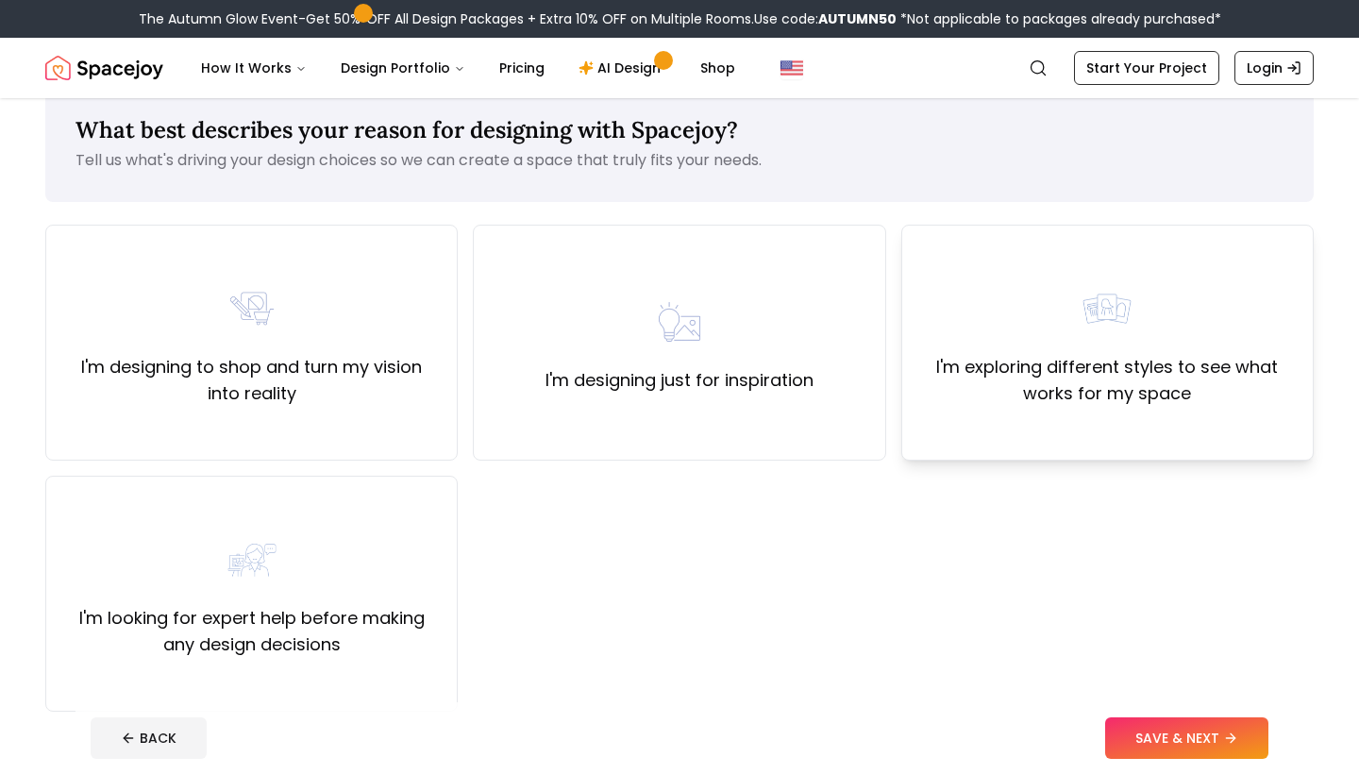
click at [1154, 358] on label "I'm exploring different styles to see what works for my space" at bounding box center [1108, 380] width 380 height 53
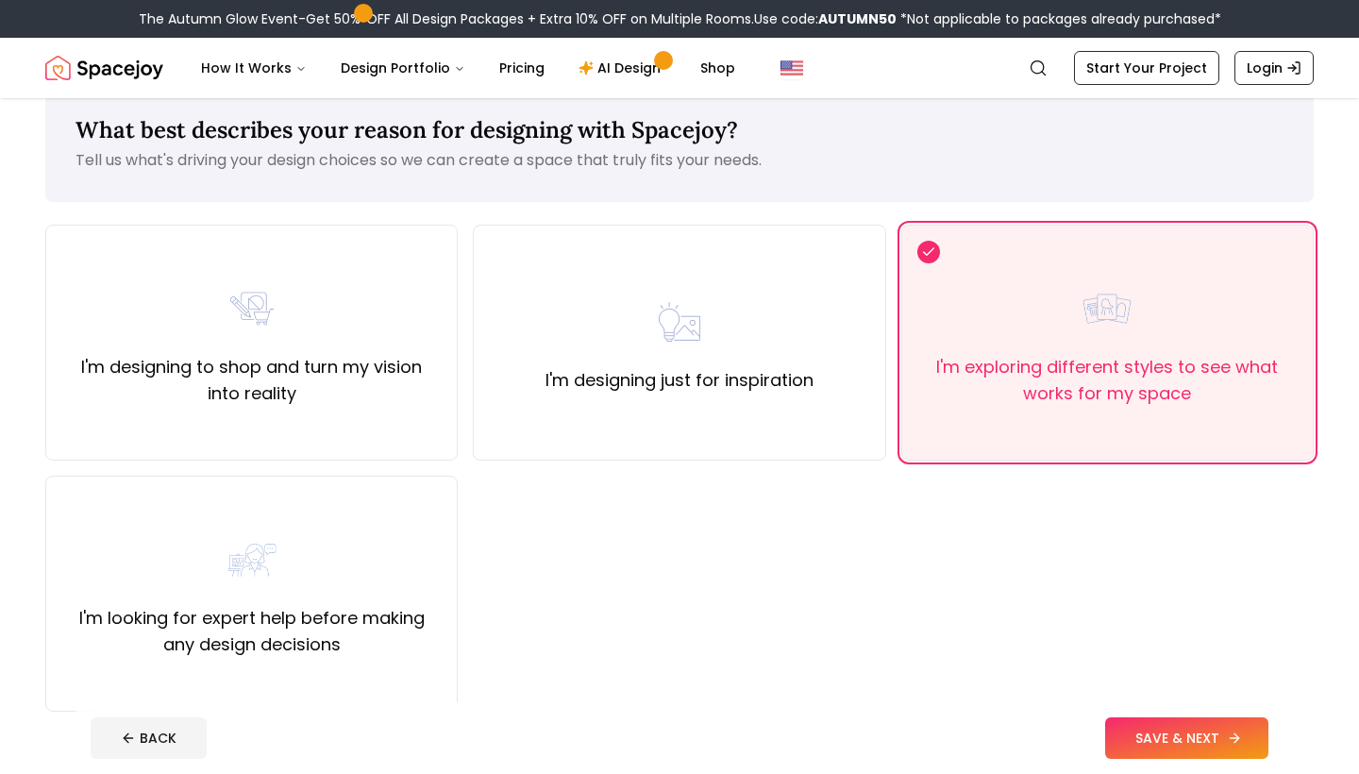
click at [1178, 736] on button "SAVE & NEXT" at bounding box center [1186, 738] width 163 height 42
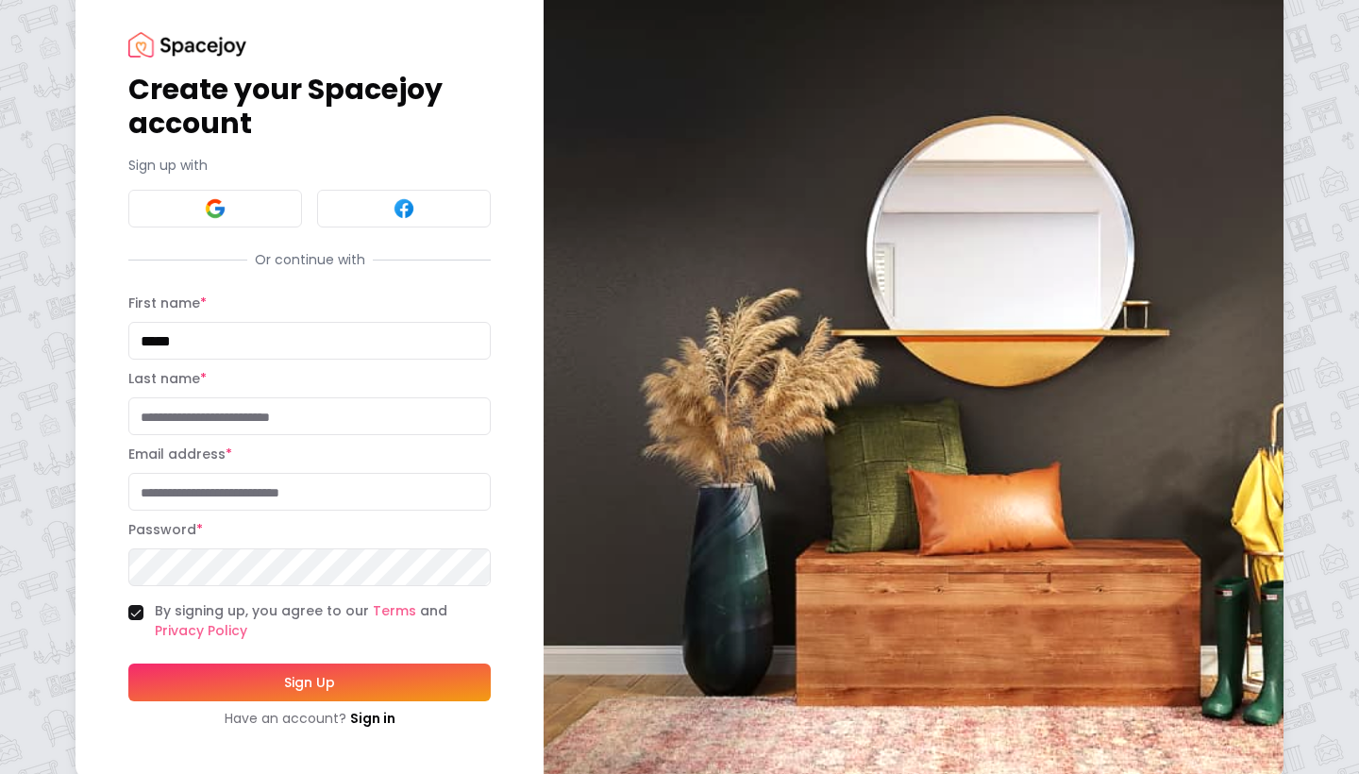
type input "*****"
click at [390, 467] on div "Email address *" at bounding box center [309, 477] width 362 height 68
type input "**********"
click at [408, 579] on div "Password *" at bounding box center [309, 552] width 362 height 68
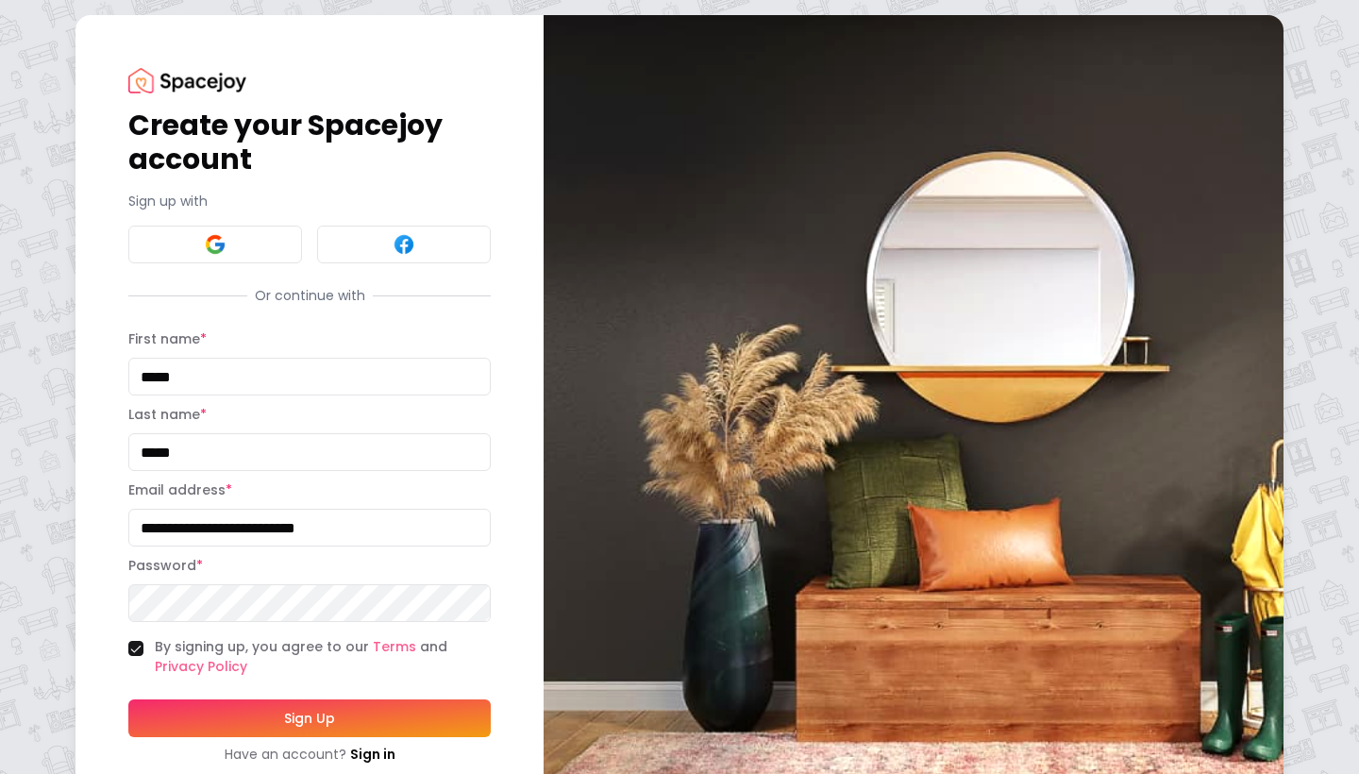
click at [373, 712] on button "Sign Up" at bounding box center [309, 718] width 362 height 38
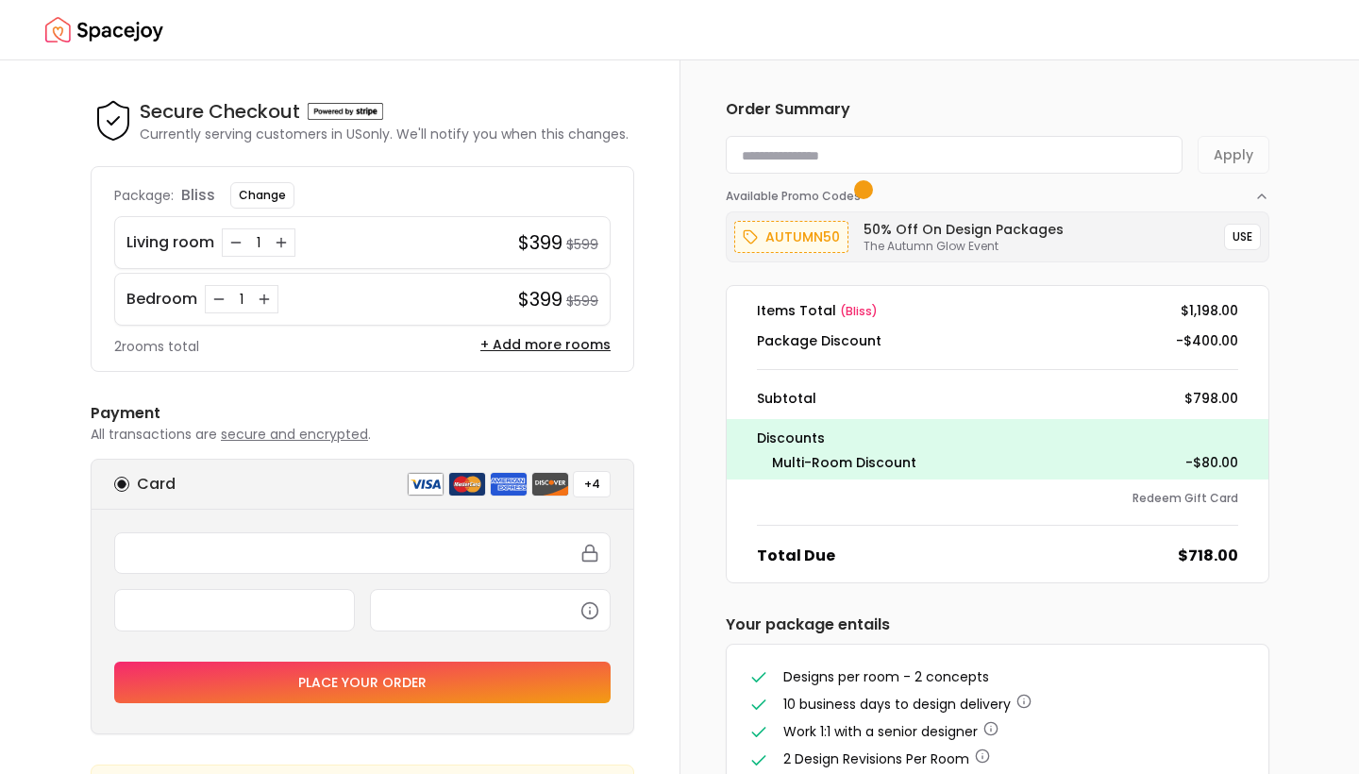
click at [1316, 509] on div "Order Summary Apply Available Promo Codes autumn50 50% Off on Design Packages T…" at bounding box center [1020, 509] width 680 height 899
click at [80, 24] on img "Spacejoy" at bounding box center [104, 30] width 118 height 38
